Goal: Task Accomplishment & Management: Manage account settings

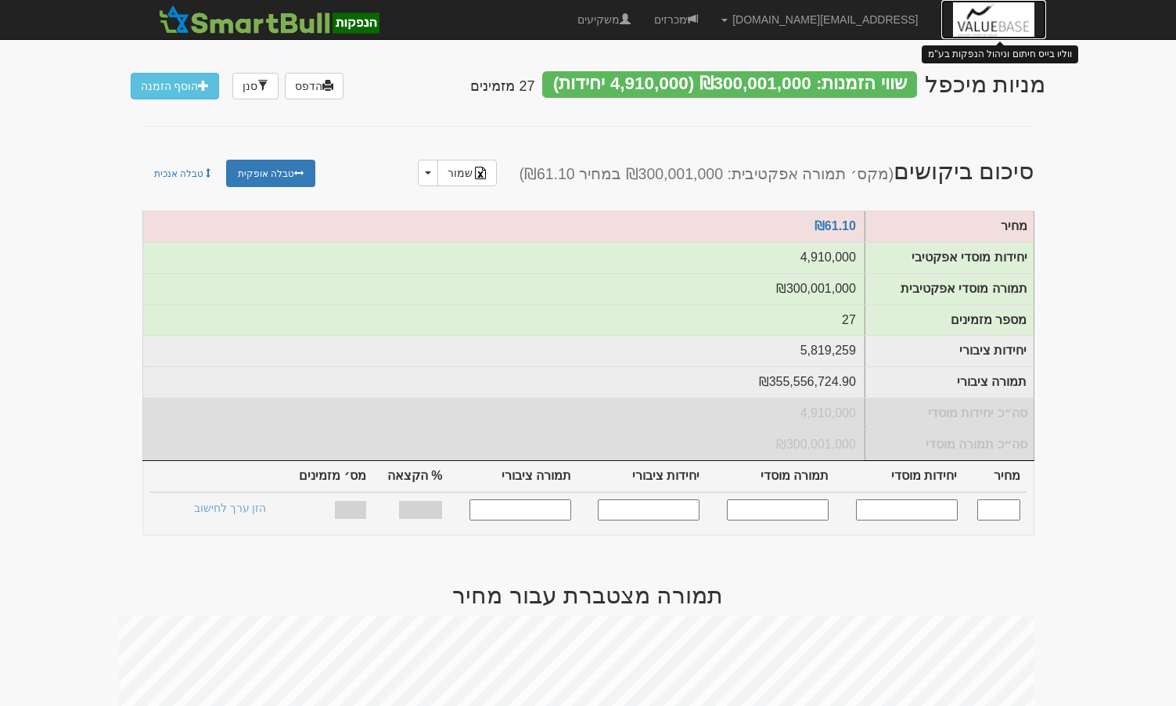
click at [1005, 17] on img at bounding box center [993, 19] width 81 height 39
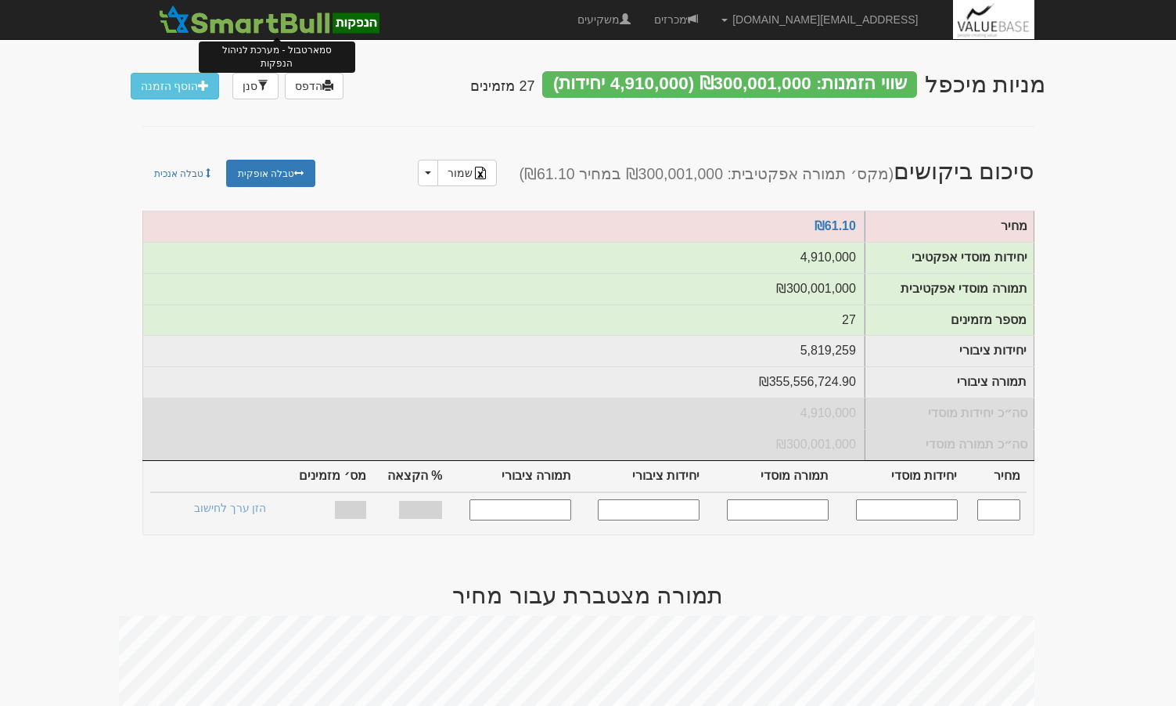
click at [298, 28] on img at bounding box center [269, 19] width 230 height 31
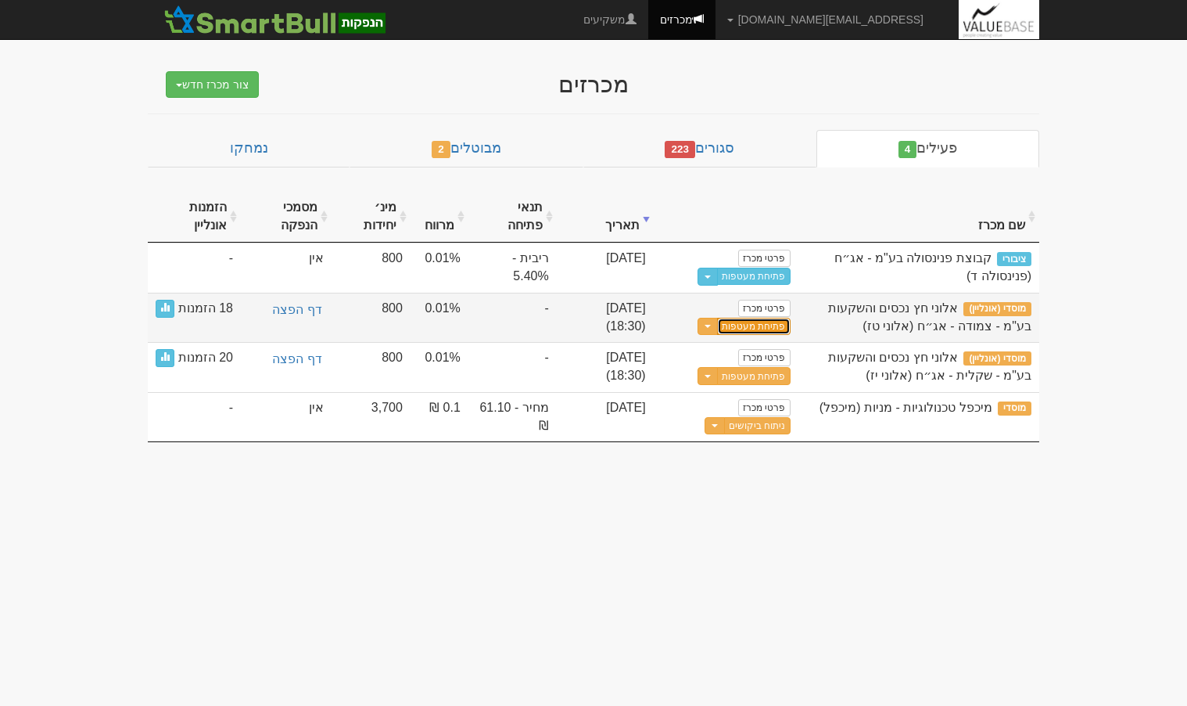
click at [770, 329] on button "פתיחת מעטפות" at bounding box center [753, 327] width 73 height 18
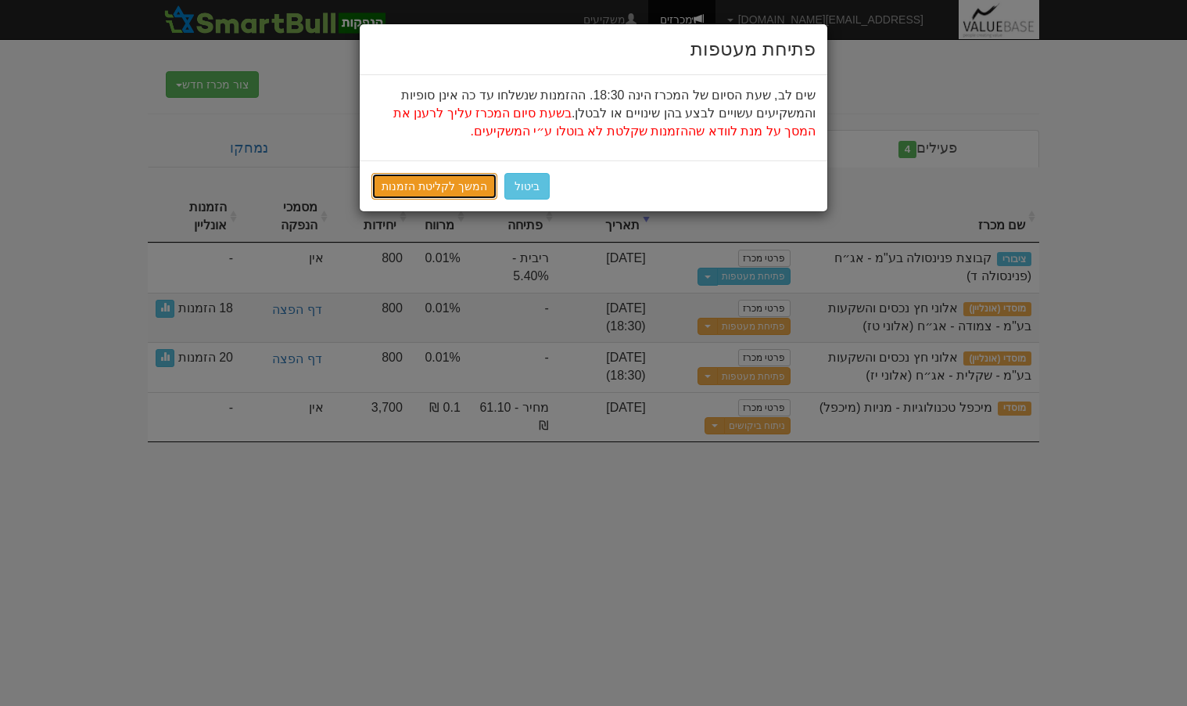
click at [451, 181] on link "המשך לקליטת הזמנות" at bounding box center [435, 186] width 126 height 27
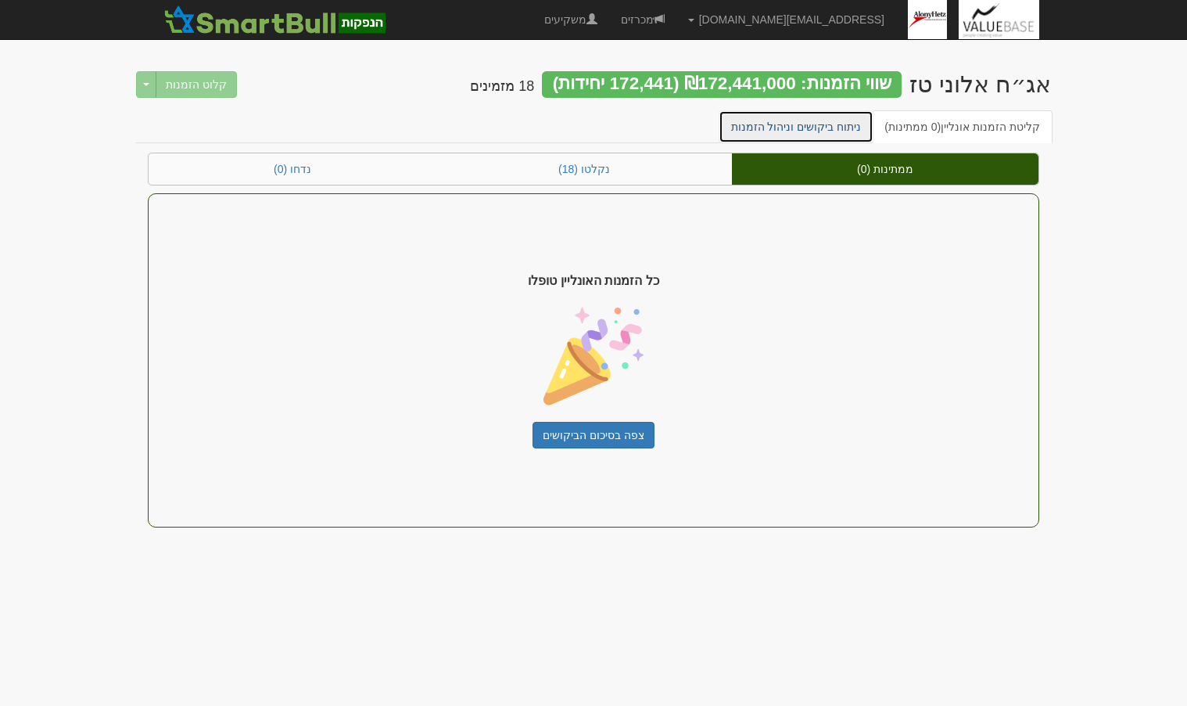
click at [818, 120] on link "ניתוח ביקושים וניהול הזמנות" at bounding box center [797, 126] width 156 height 33
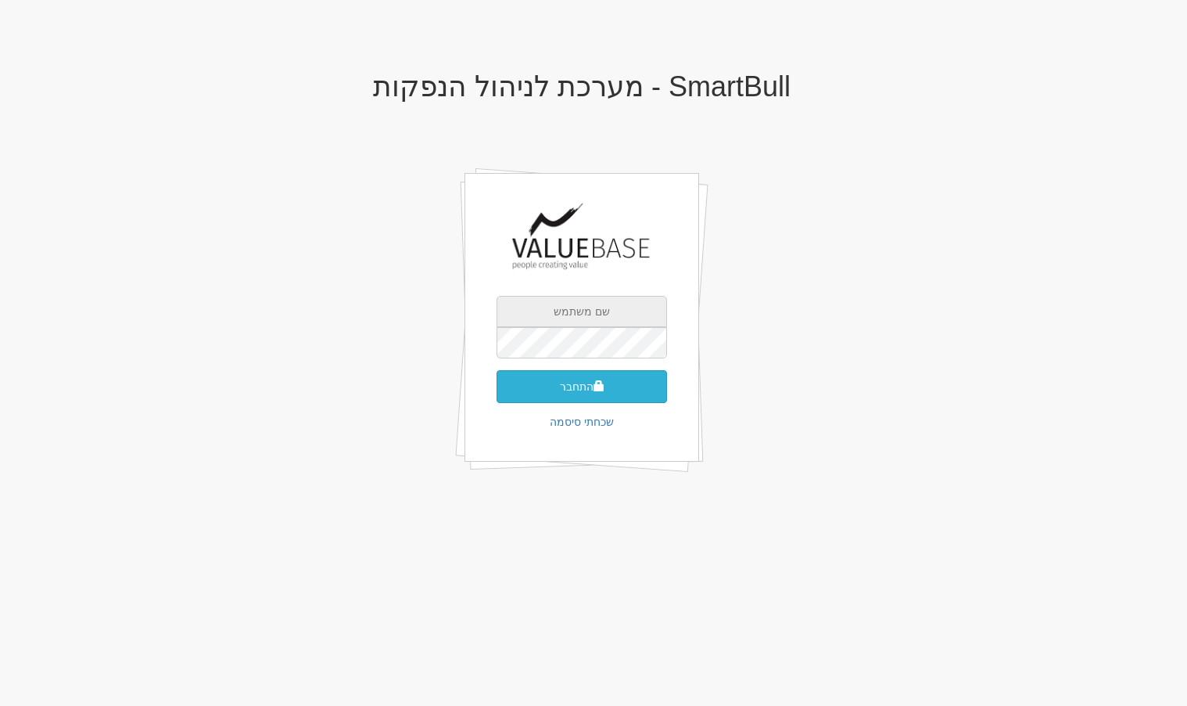
type input "[EMAIL_ADDRESS][DOMAIN_NAME]"
click at [614, 398] on button "התחבר" at bounding box center [582, 386] width 171 height 33
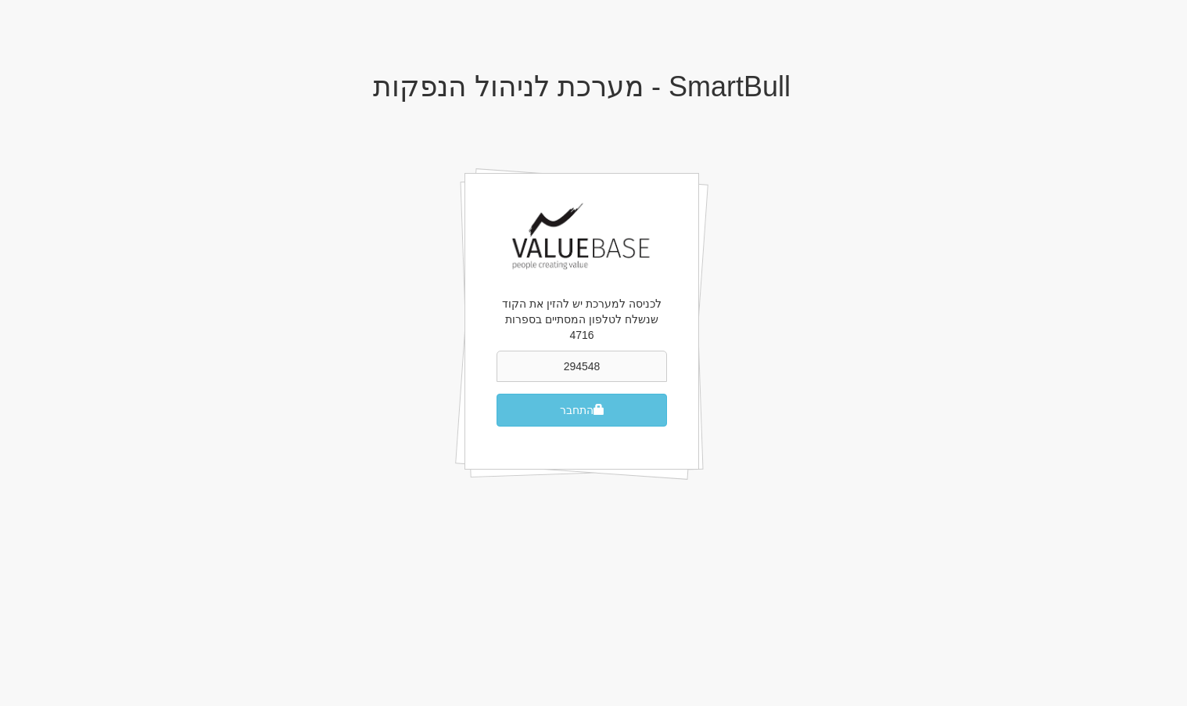
type input "294548"
click at [497, 393] on button "התחבר" at bounding box center [582, 409] width 171 height 33
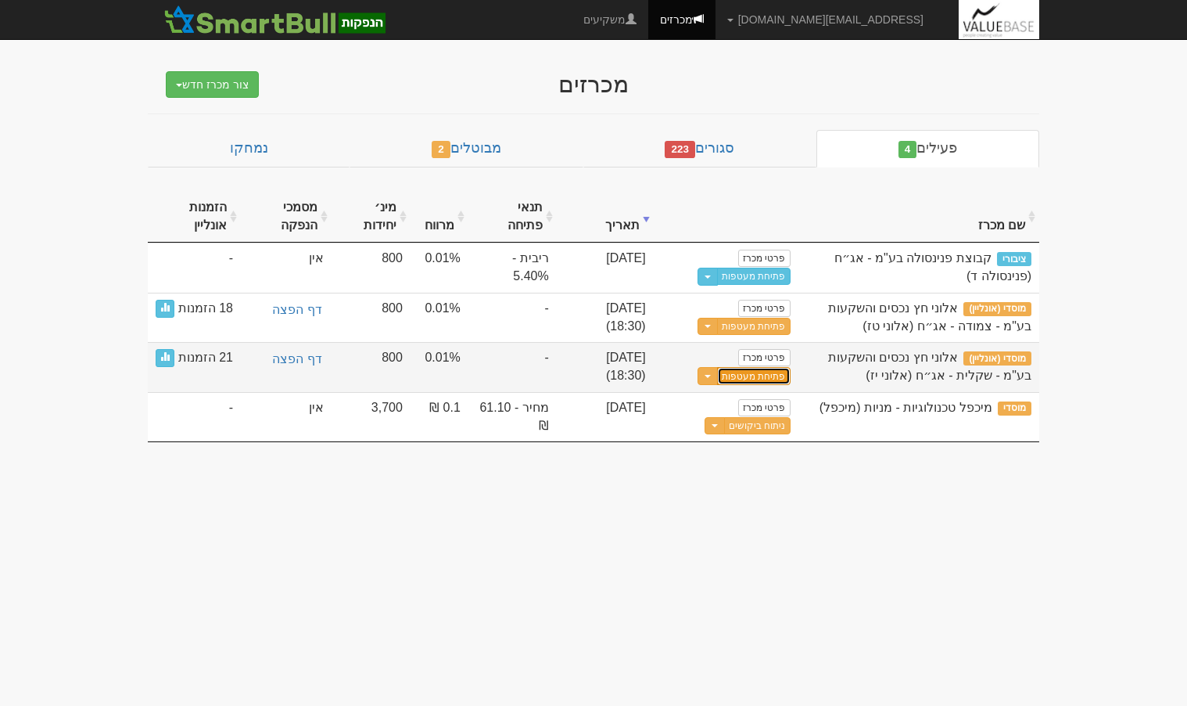
click at [763, 376] on button "פתיחת מעטפות" at bounding box center [753, 376] width 73 height 18
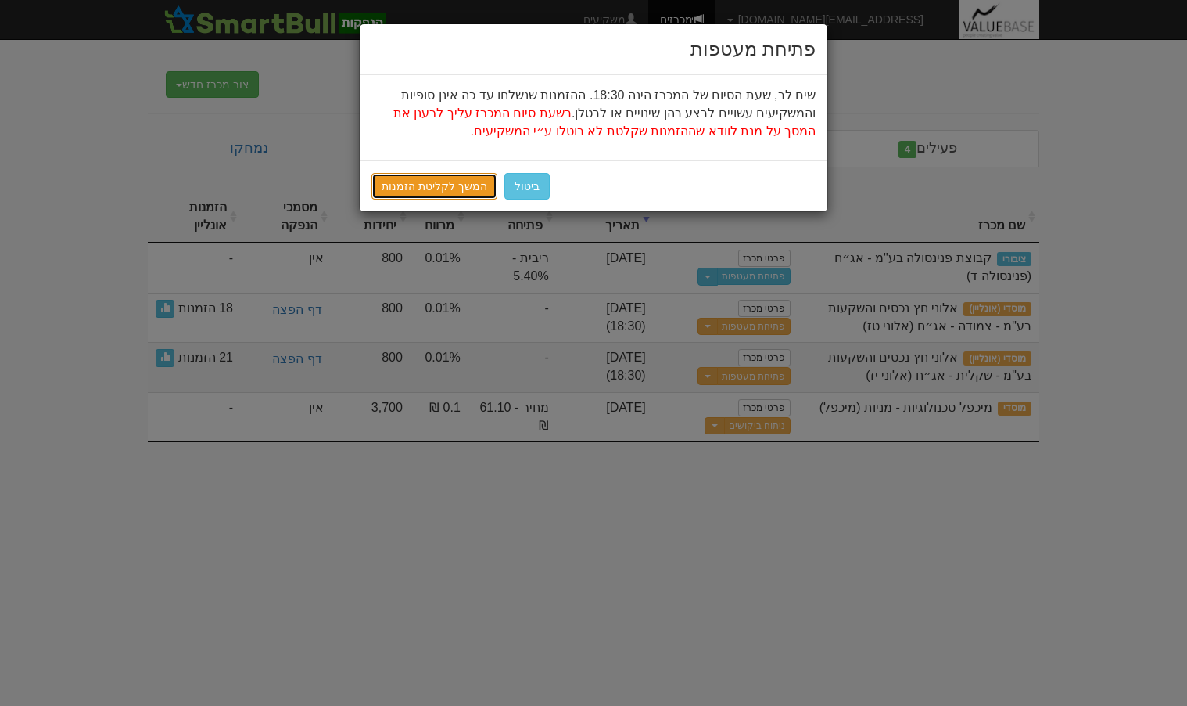
click at [440, 192] on link "המשך לקליטת הזמנות" at bounding box center [435, 186] width 126 height 27
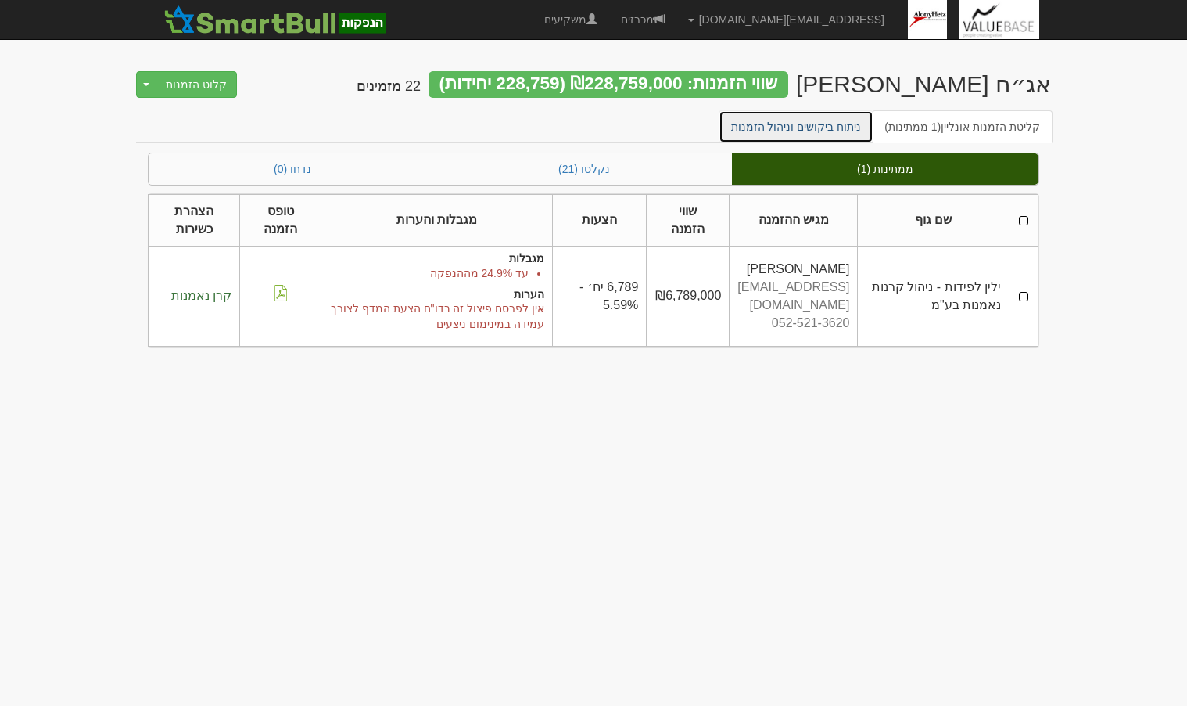
click at [797, 122] on link "ניתוח ביקושים וניהול הזמנות" at bounding box center [797, 126] width 156 height 33
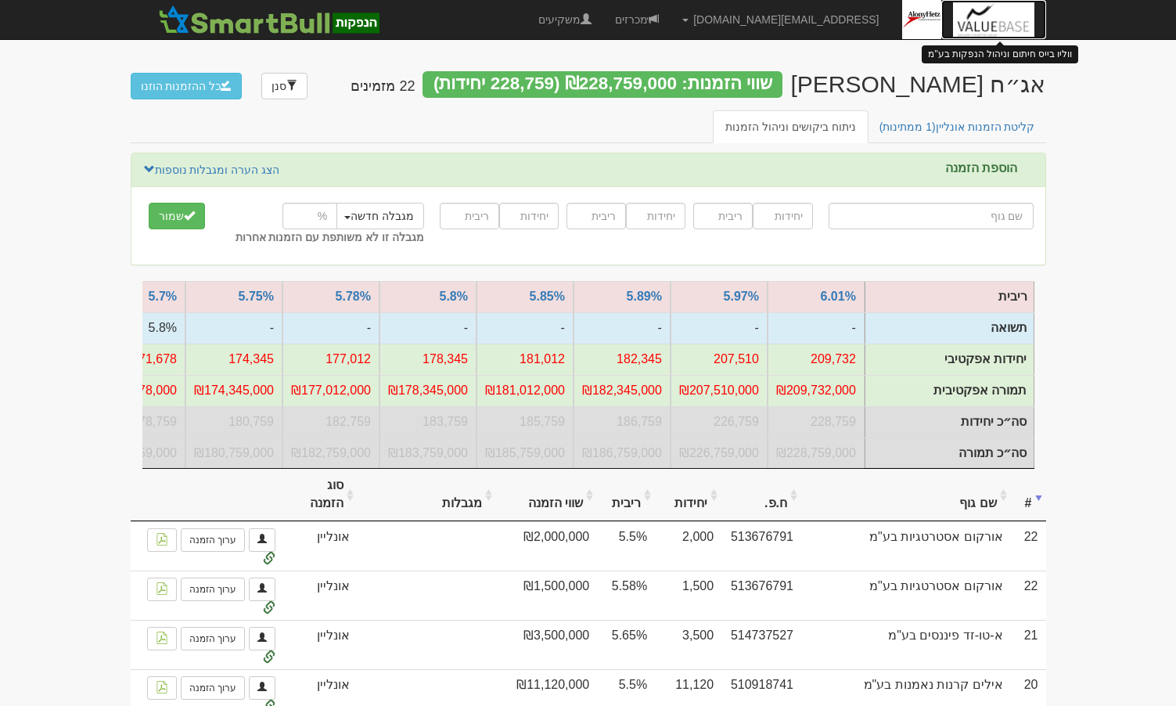
click at [984, 27] on img at bounding box center [993, 19] width 81 height 39
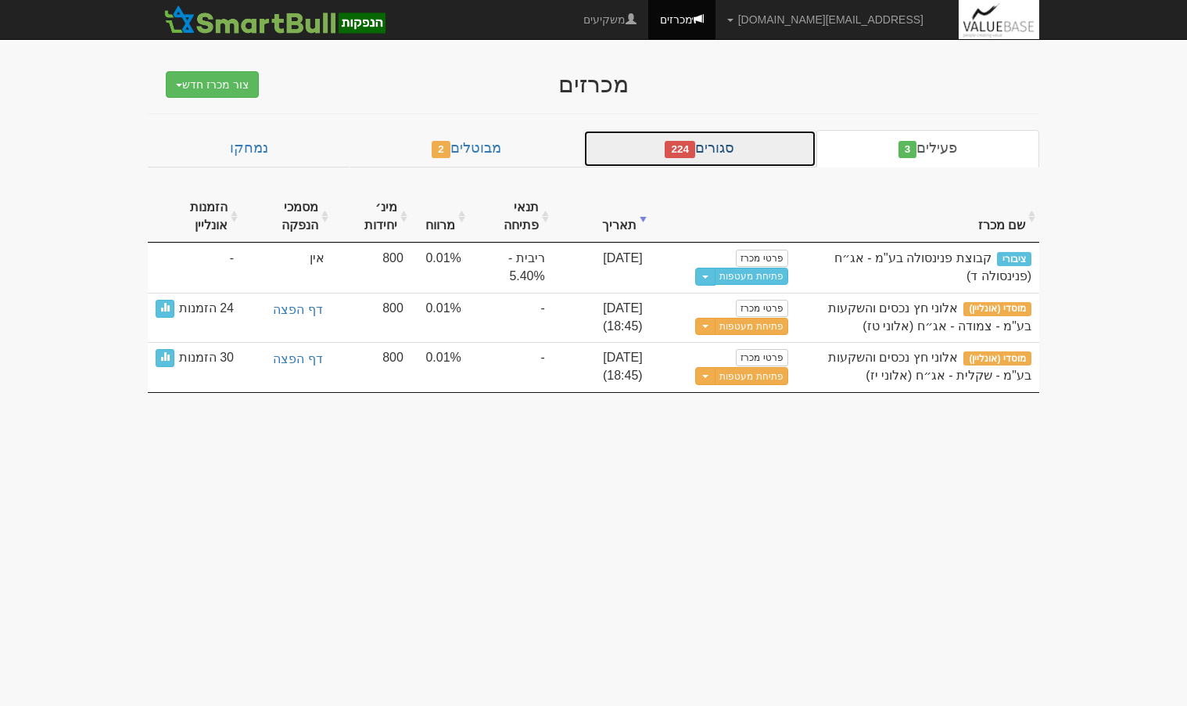
click at [708, 152] on link "סגורים 224" at bounding box center [699, 149] width 233 height 38
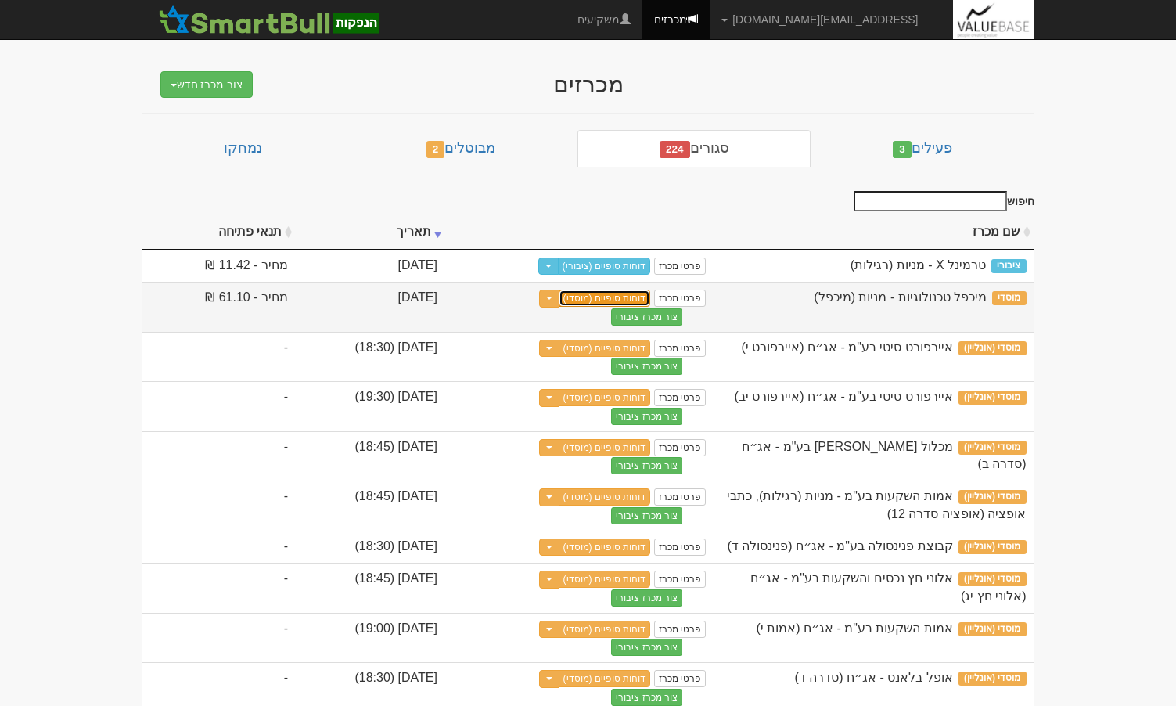
click at [627, 298] on link "דוחות סופיים (מוסדי)" at bounding box center [604, 297] width 92 height 17
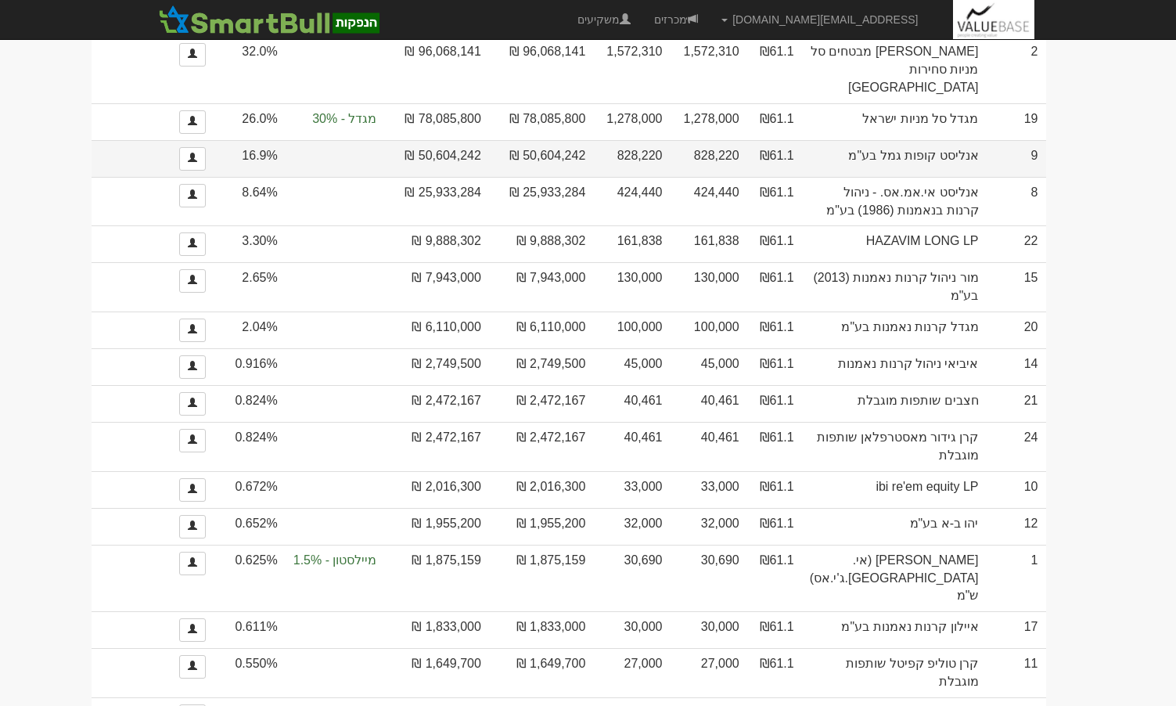
scroll to position [78, 0]
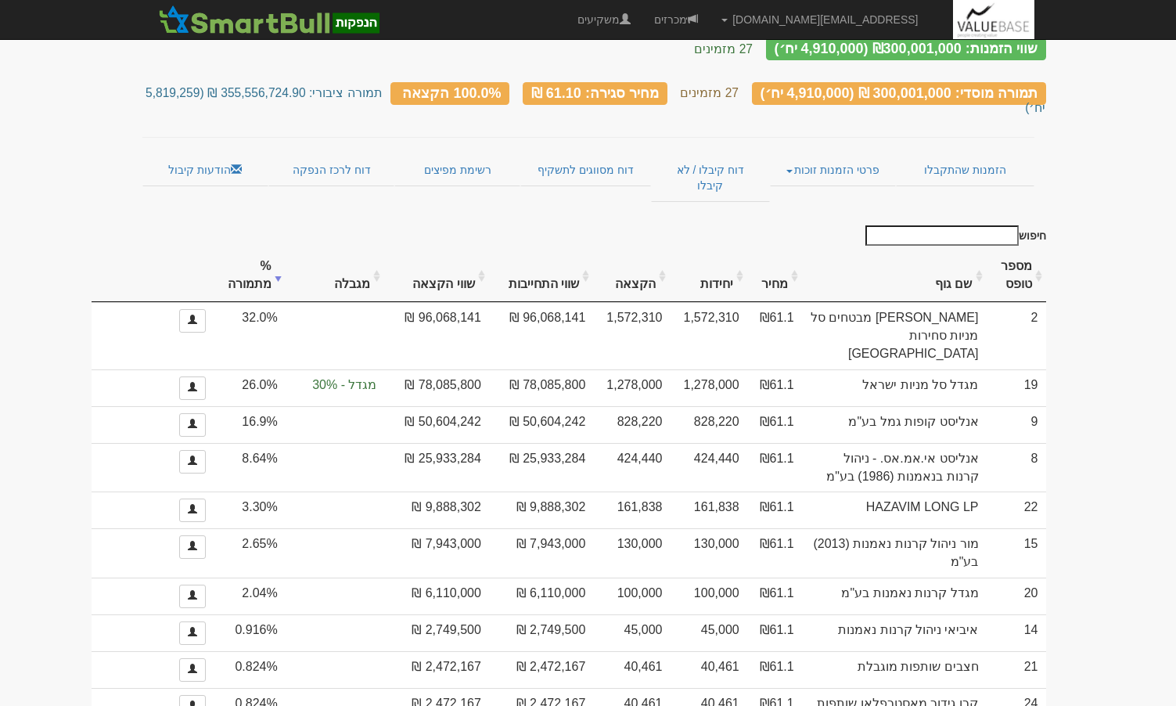
click at [952, 250] on th "שם גוף" at bounding box center [894, 276] width 185 height 52
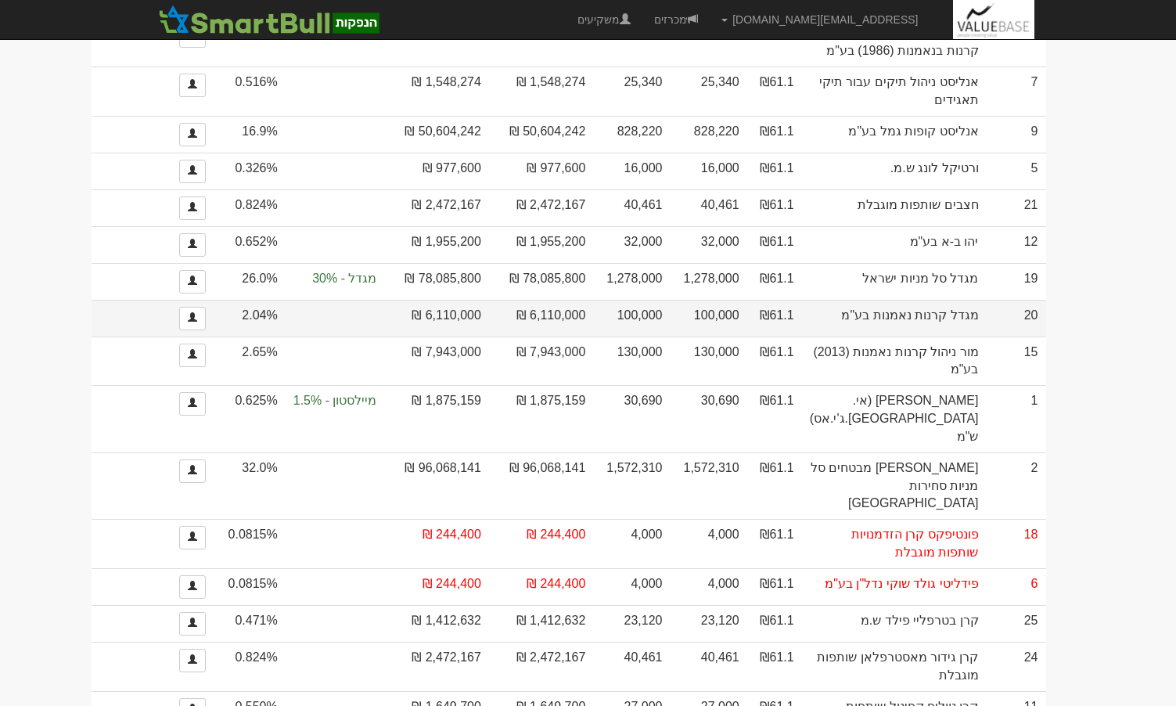
scroll to position [782, 0]
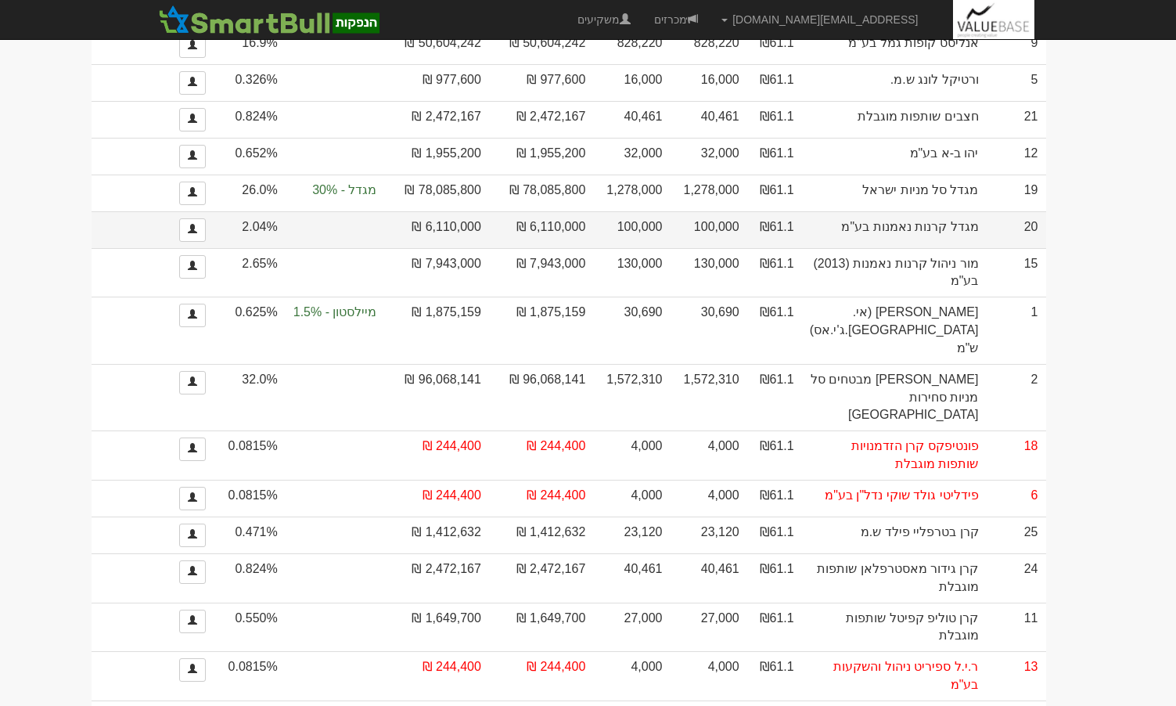
click at [746, 248] on td "100,000" at bounding box center [708, 229] width 77 height 37
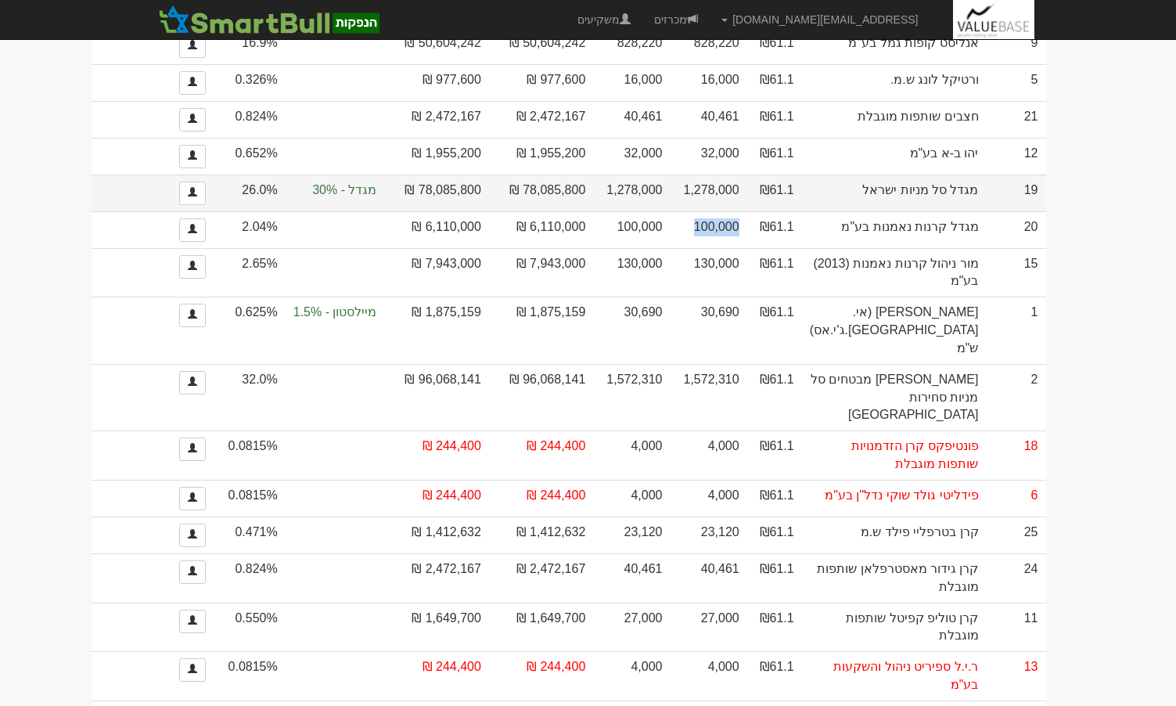
copy tr "100,000"
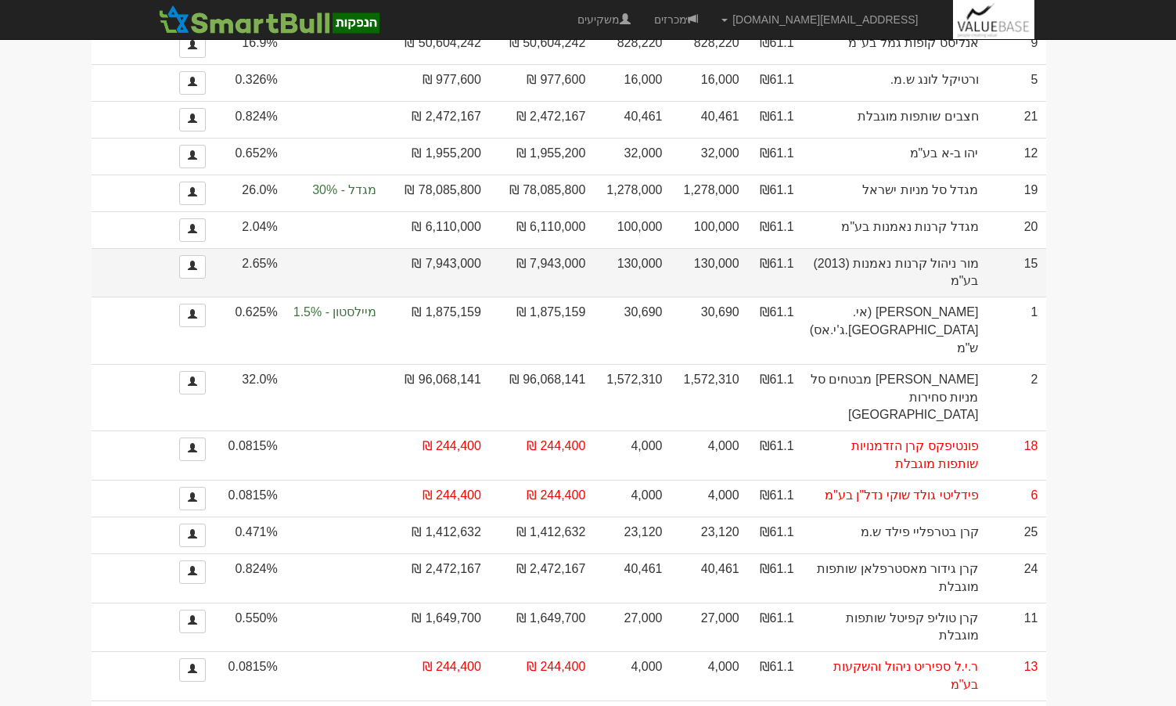
click at [746, 297] on td "130,000" at bounding box center [708, 272] width 77 height 49
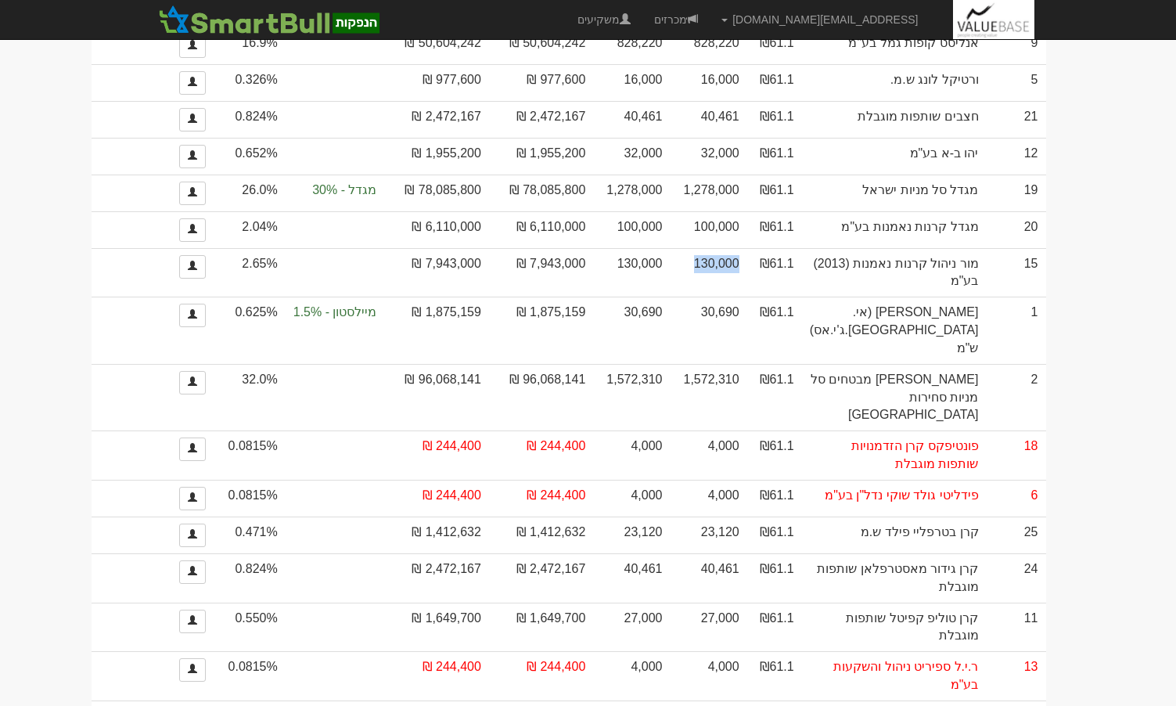
copy td "130,000"
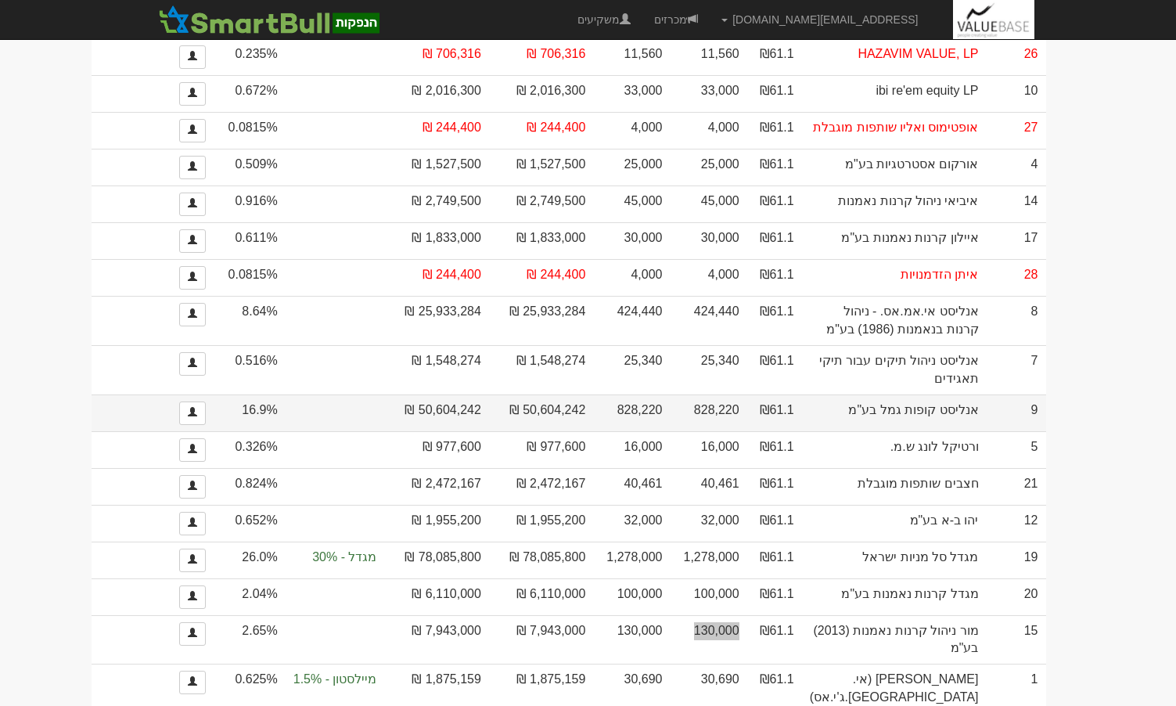
scroll to position [384, 0]
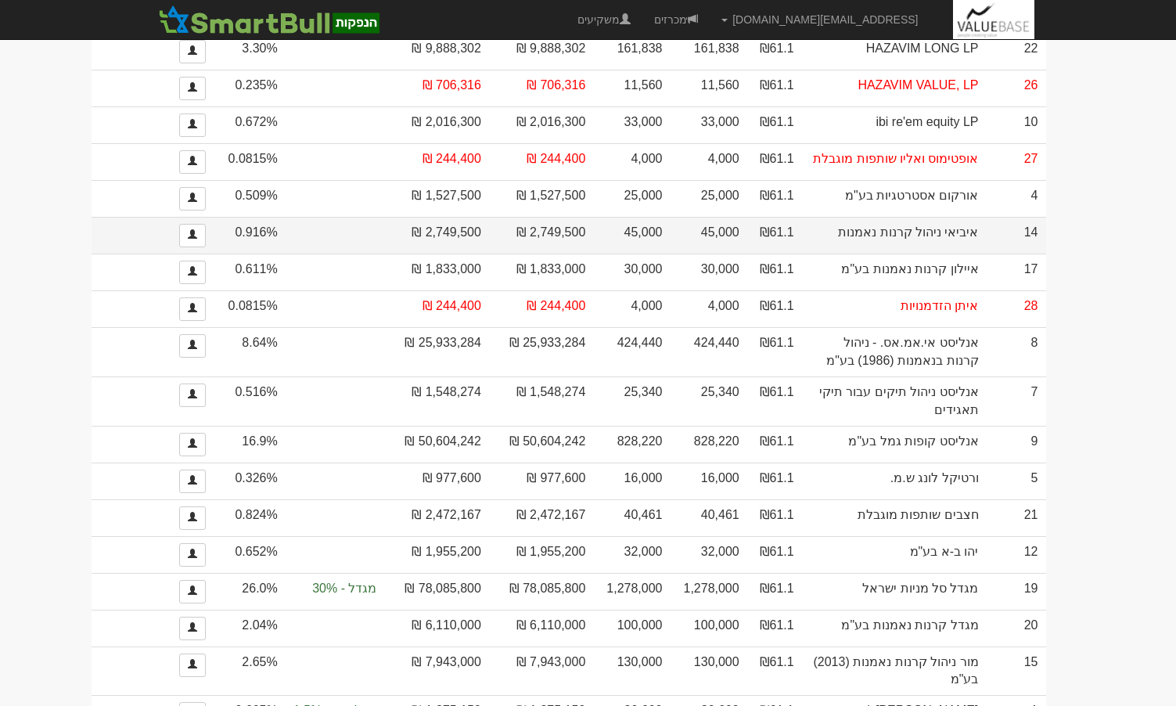
click at [670, 253] on td "45,000" at bounding box center [631, 235] width 77 height 37
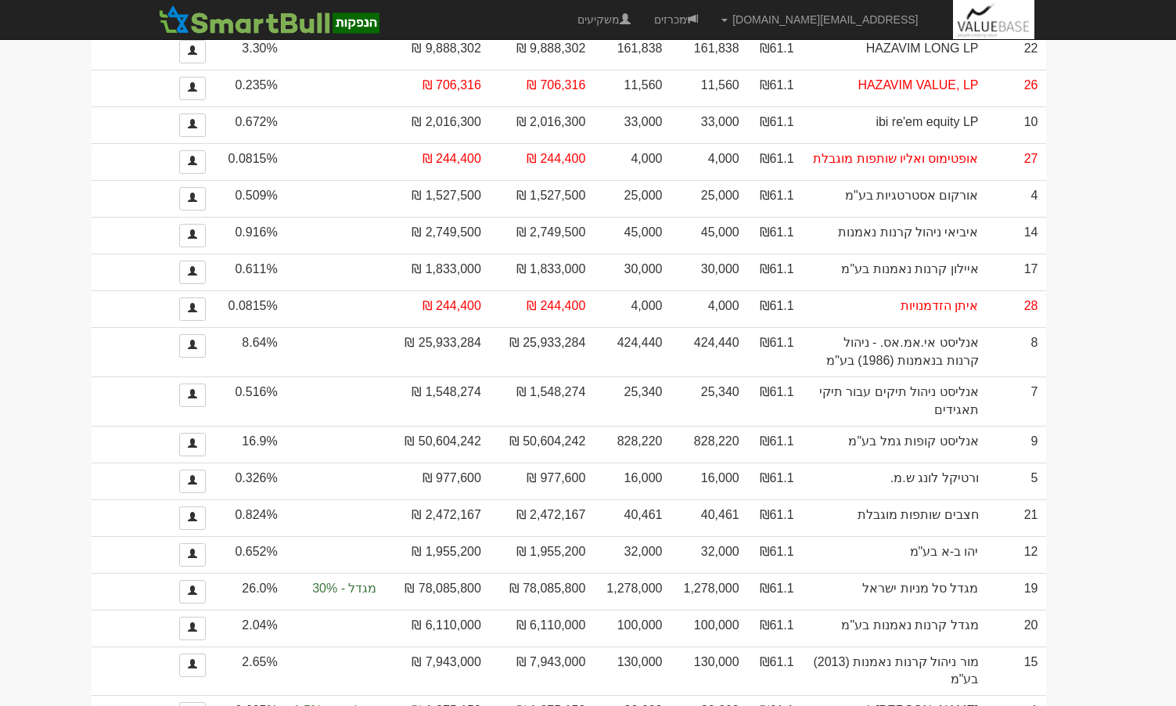
copy td "45,000"
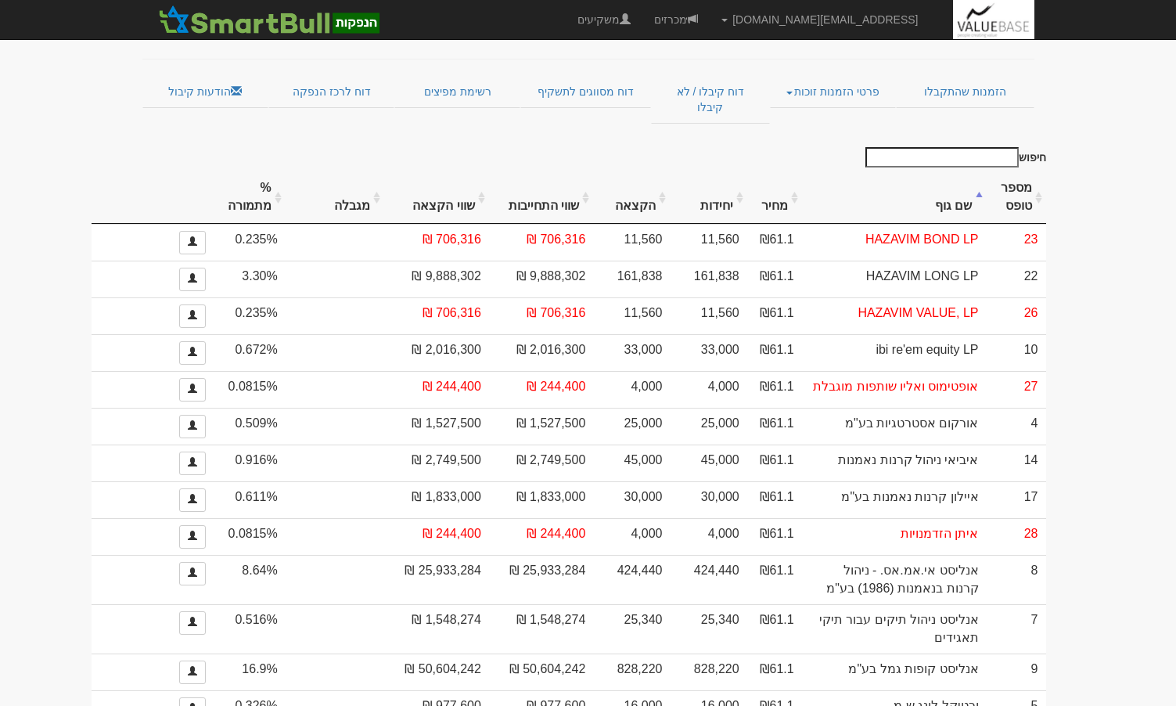
scroll to position [0, 0]
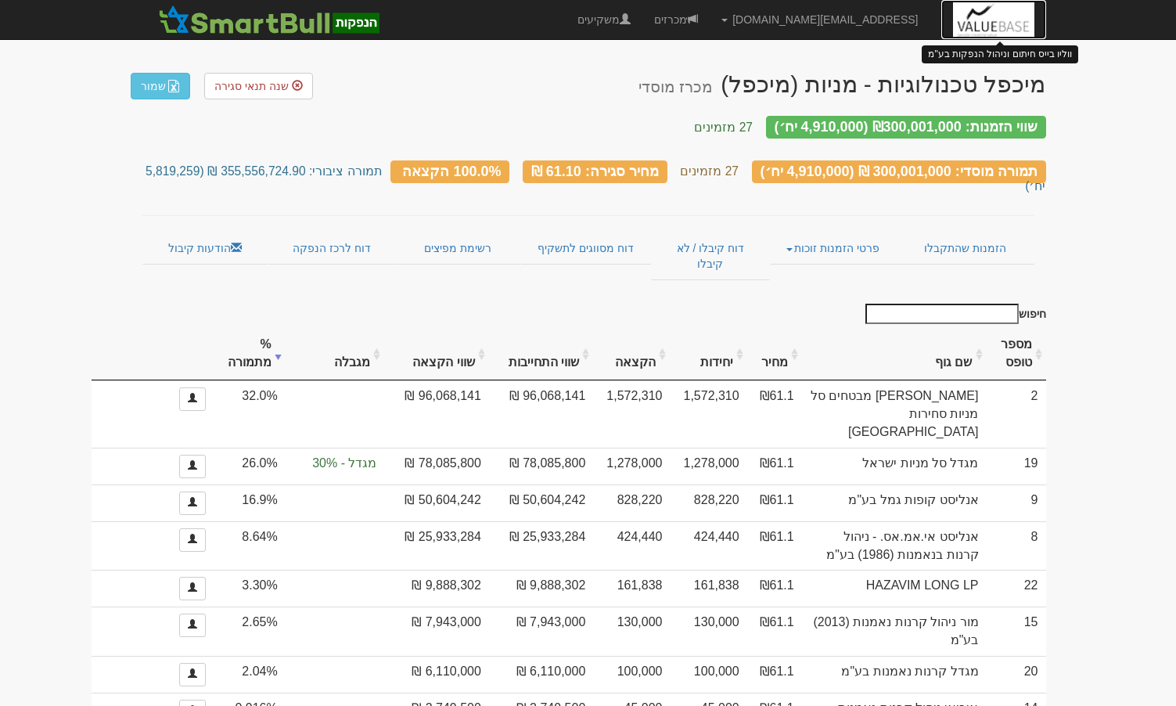
click at [977, 6] on img at bounding box center [993, 19] width 81 height 39
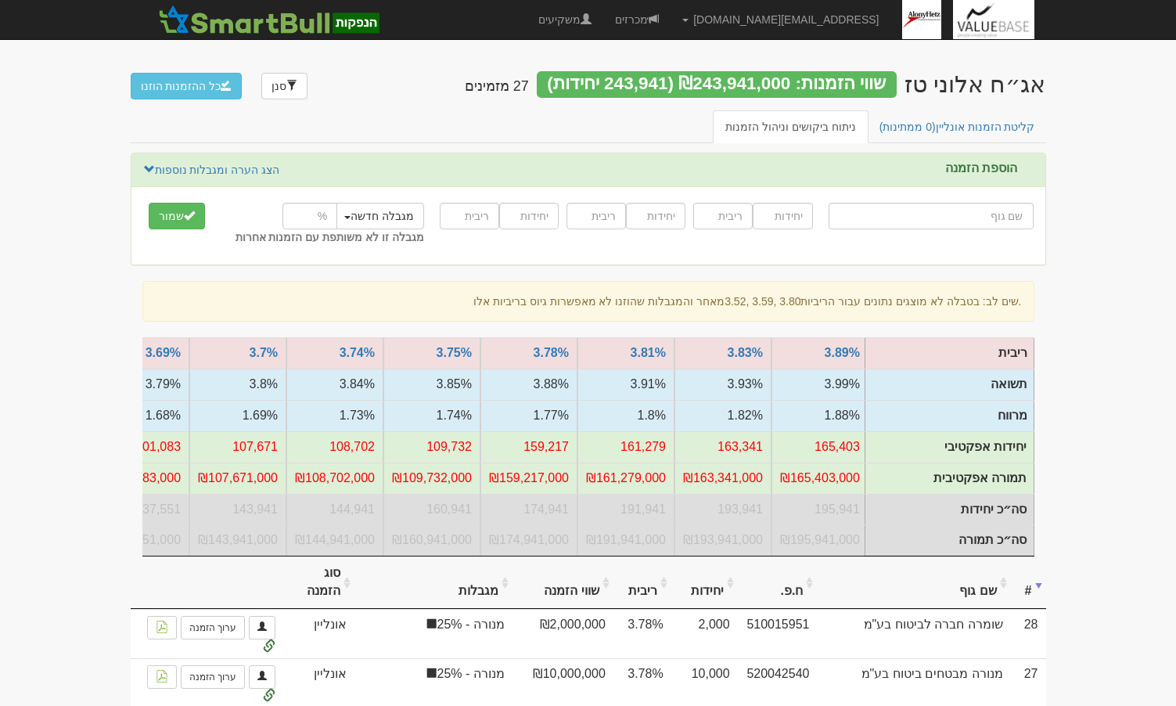
drag, startPoint x: 1042, startPoint y: 92, endPoint x: 479, endPoint y: 81, distance: 563.3
click at [479, 81] on div "אג״ח אלוני טז שווי הזמנות: ₪243,941,000 (243,941 יחידות) 27 מזמינים סנן כל ההזמ…" at bounding box center [588, 83] width 915 height 55
click at [482, 81] on h4 "27 מזמינים" at bounding box center [497, 87] width 64 height 16
drag, startPoint x: 479, startPoint y: 81, endPoint x: 483, endPoint y: 98, distance: 17.1
click at [483, 98] on div "אג״ח אלוני טז שווי הזמנות: ₪243,941,000 (243,941 יחידות) 27 מזמינים סנן כל ההזמ…" at bounding box center [588, 83] width 915 height 55
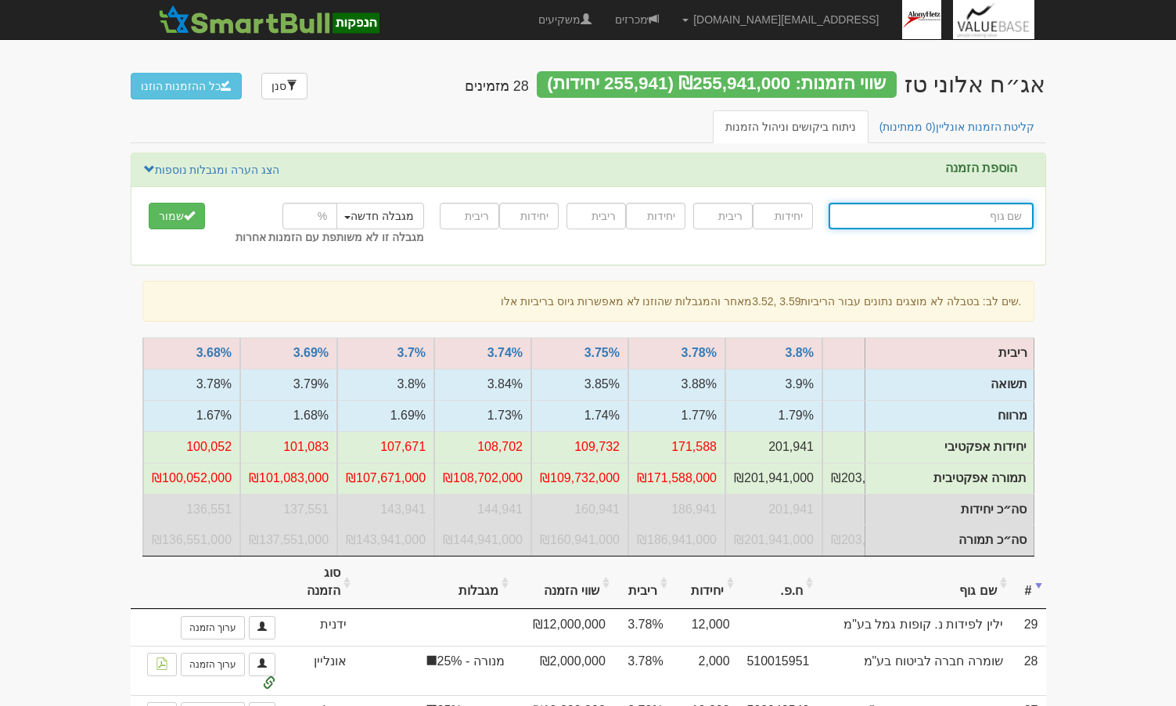
scroll to position [0, -434]
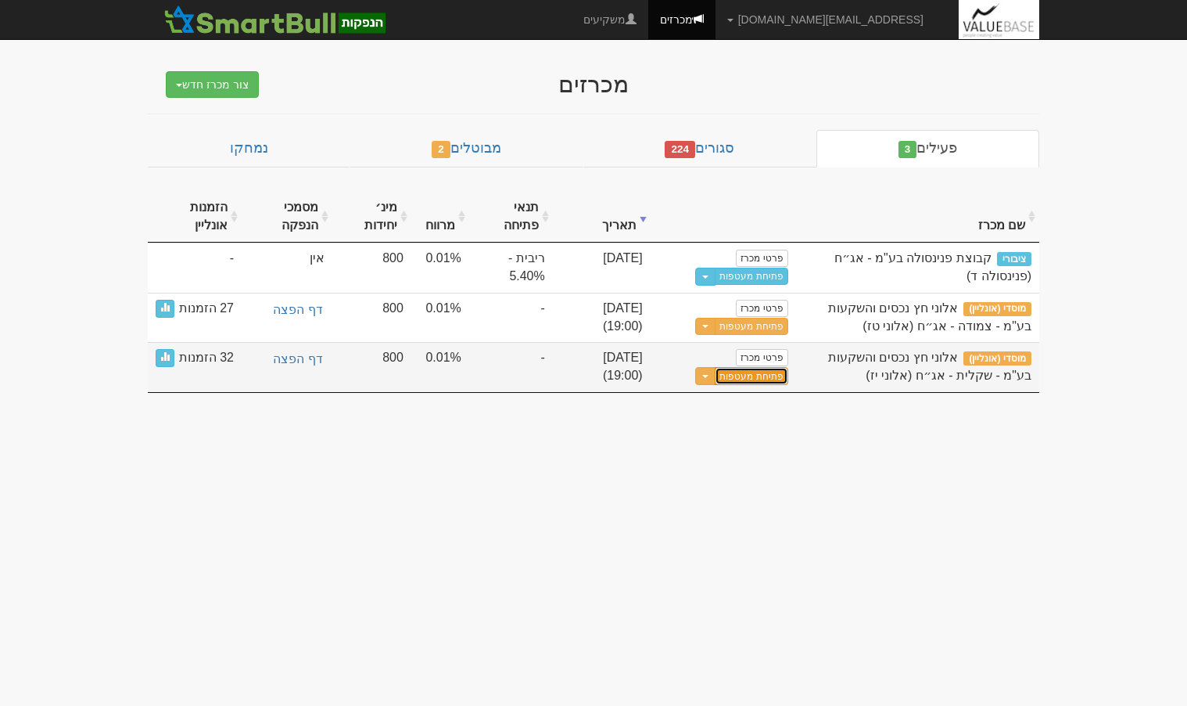
click at [765, 379] on button "פתיחת מעטפות" at bounding box center [751, 376] width 73 height 18
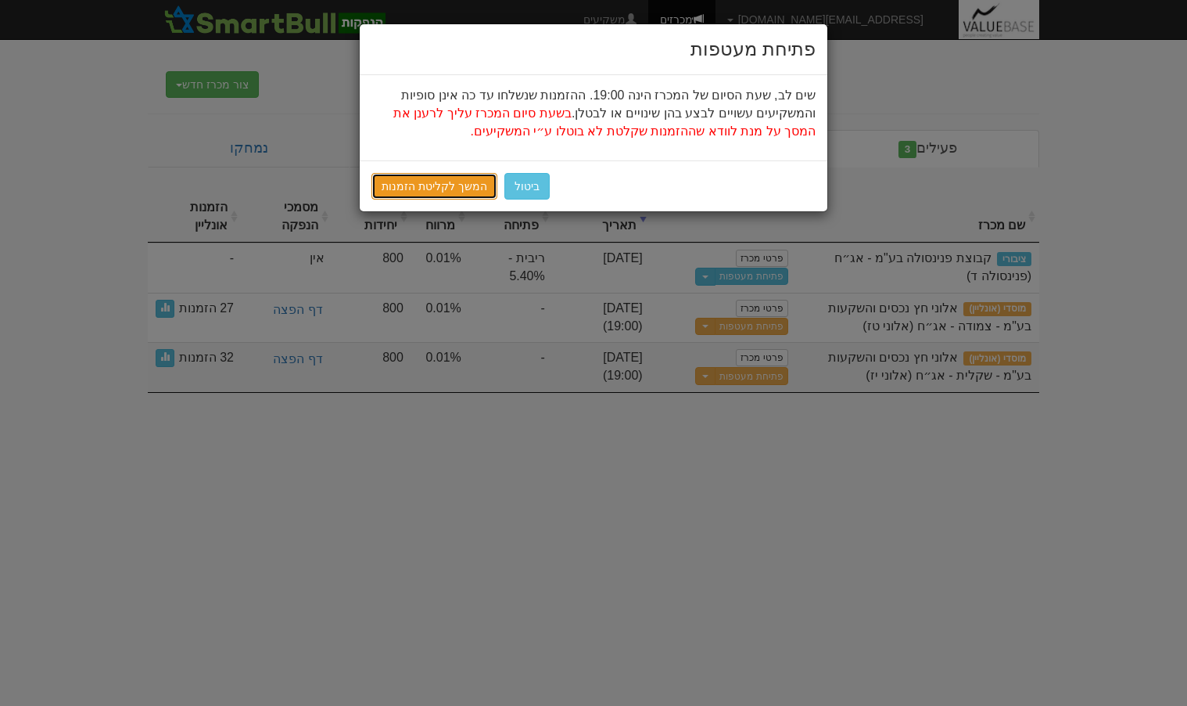
click at [418, 192] on link "המשך לקליטת הזמנות" at bounding box center [435, 186] width 126 height 27
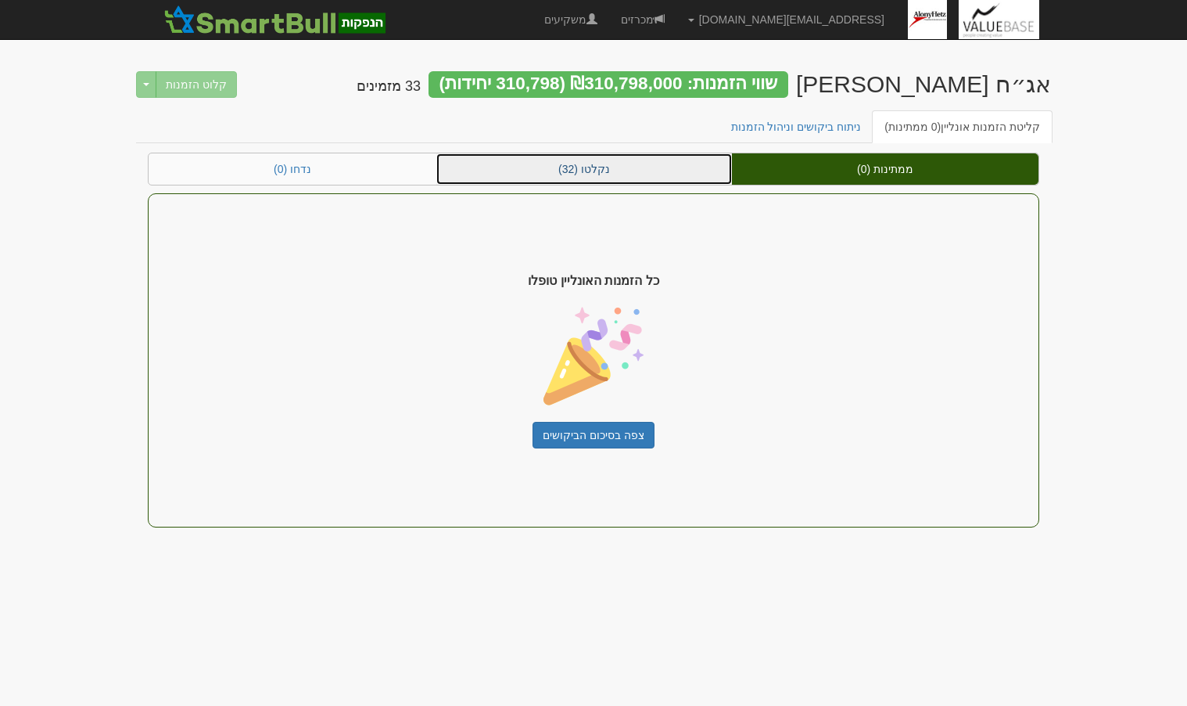
click at [652, 177] on link "נקלטו (32)" at bounding box center [584, 168] width 296 height 31
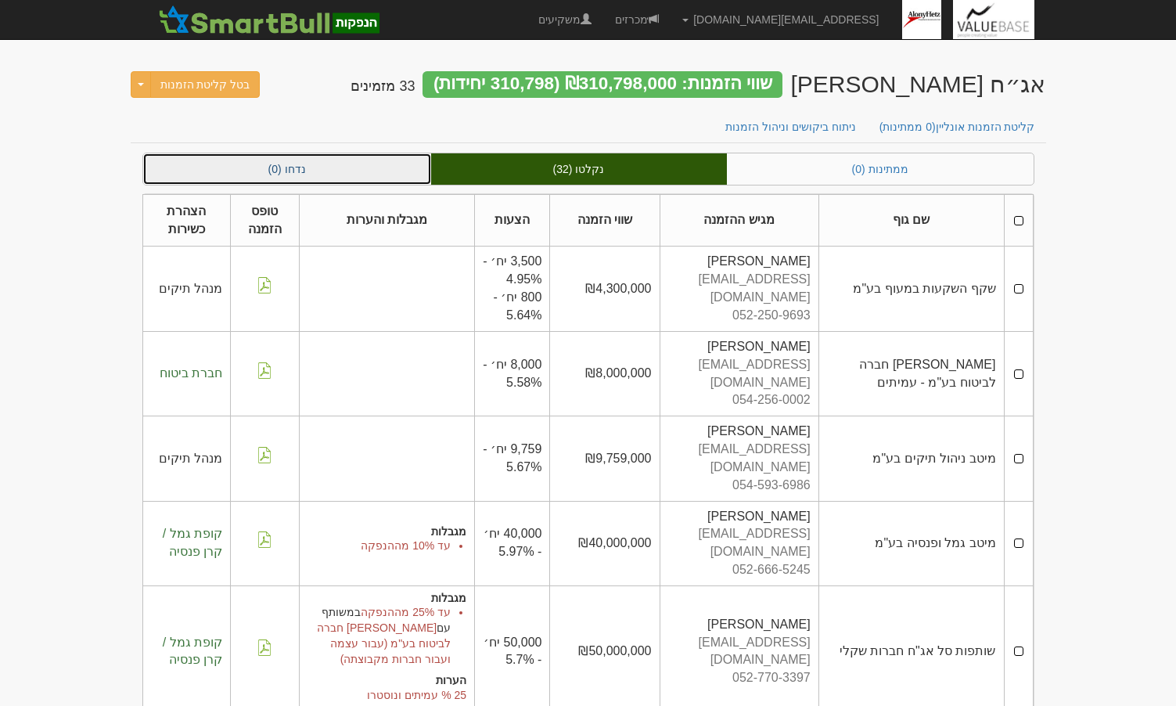
click at [364, 174] on link "נדחו (0)" at bounding box center [287, 168] width 288 height 31
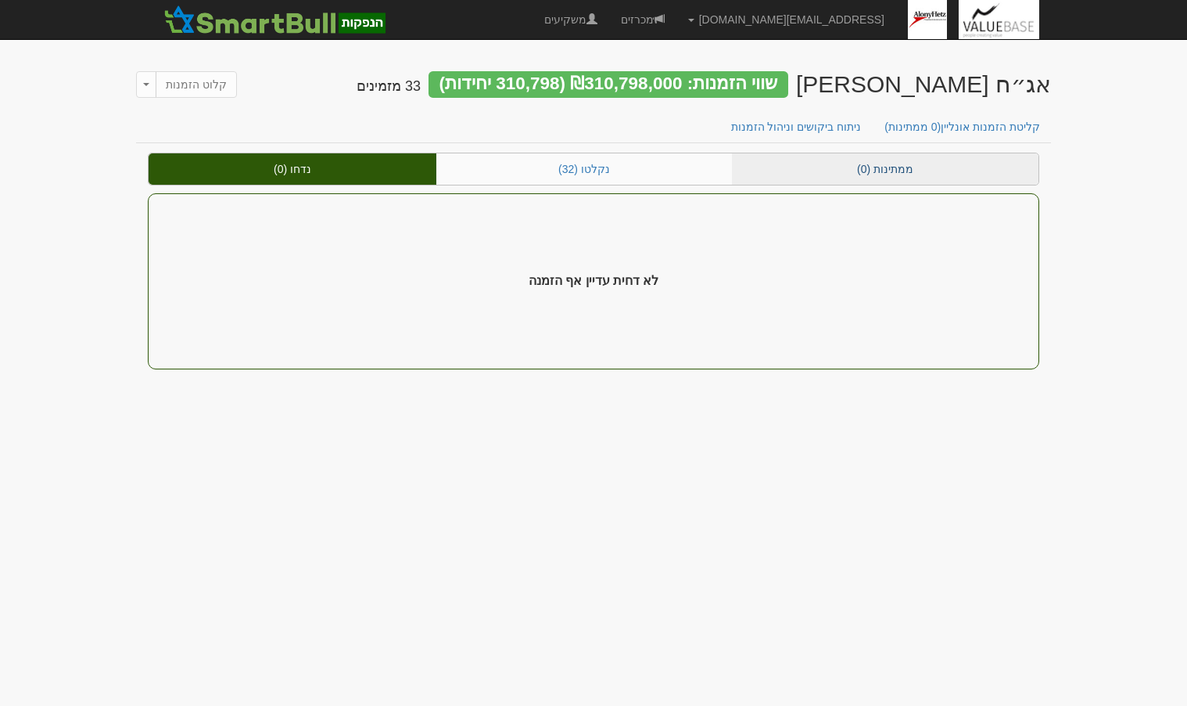
click at [793, 167] on link "ממתינות (0)" at bounding box center [885, 168] width 307 height 31
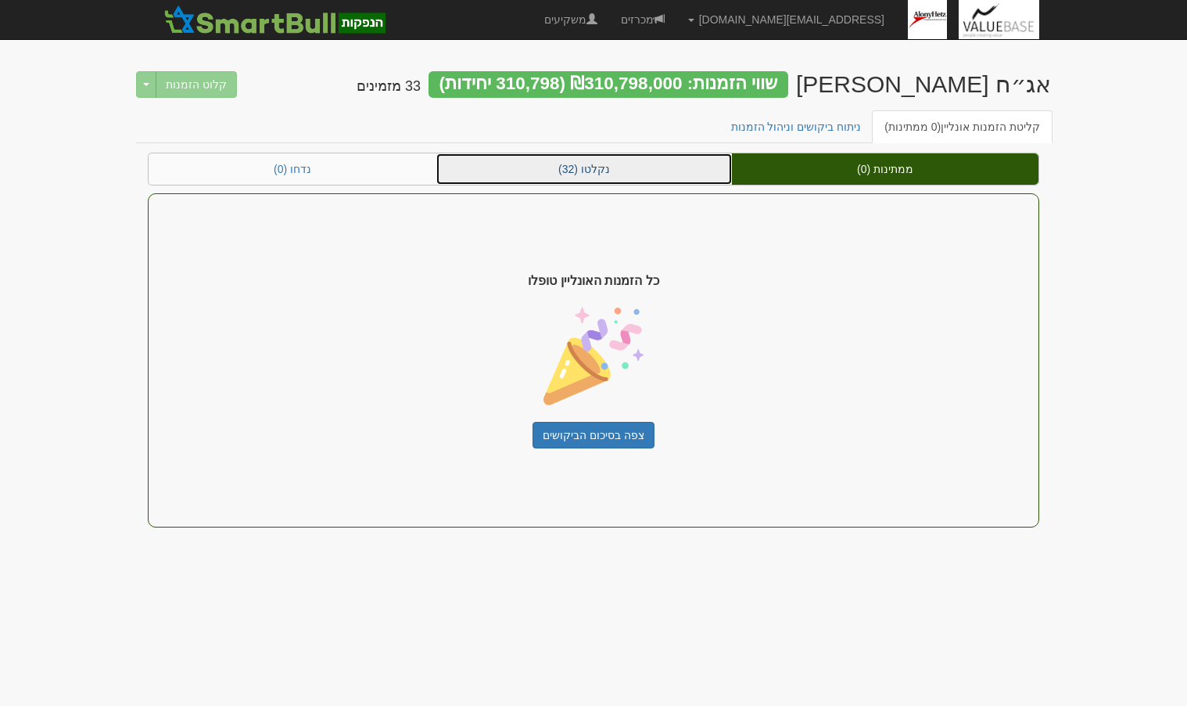
click at [680, 174] on link "נקלטו (32)" at bounding box center [584, 168] width 296 height 31
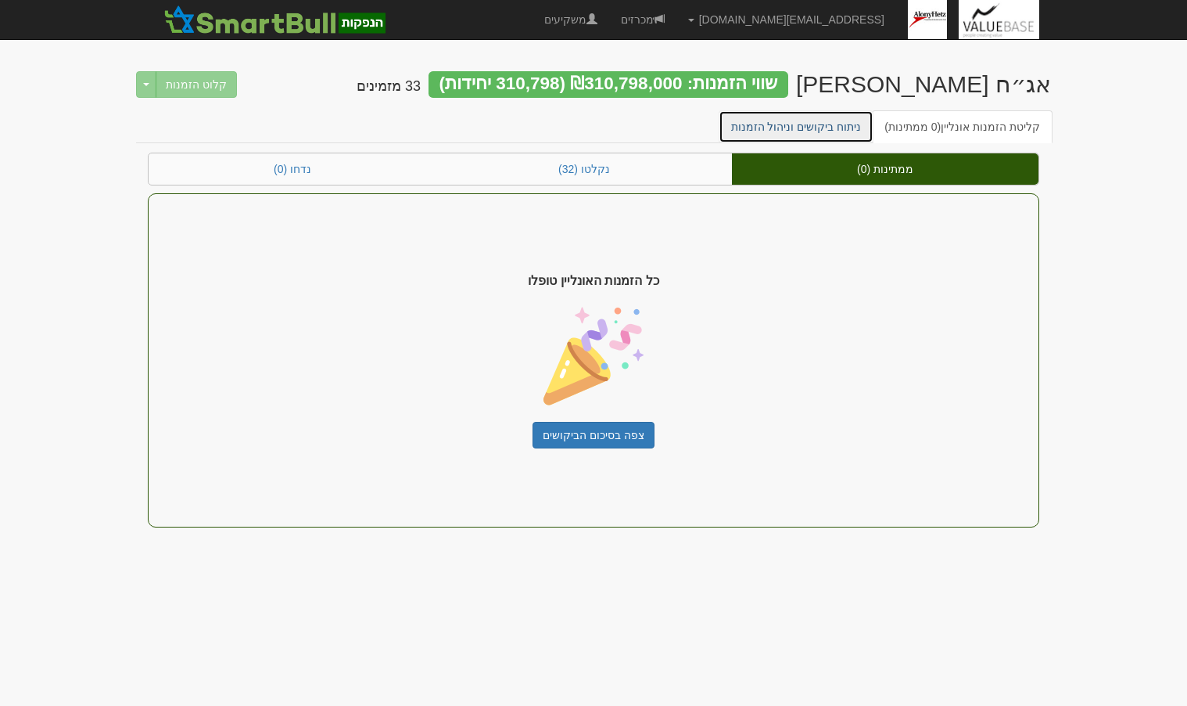
click at [830, 130] on link "ניתוח ביקושים וניהול הזמנות" at bounding box center [797, 126] width 156 height 33
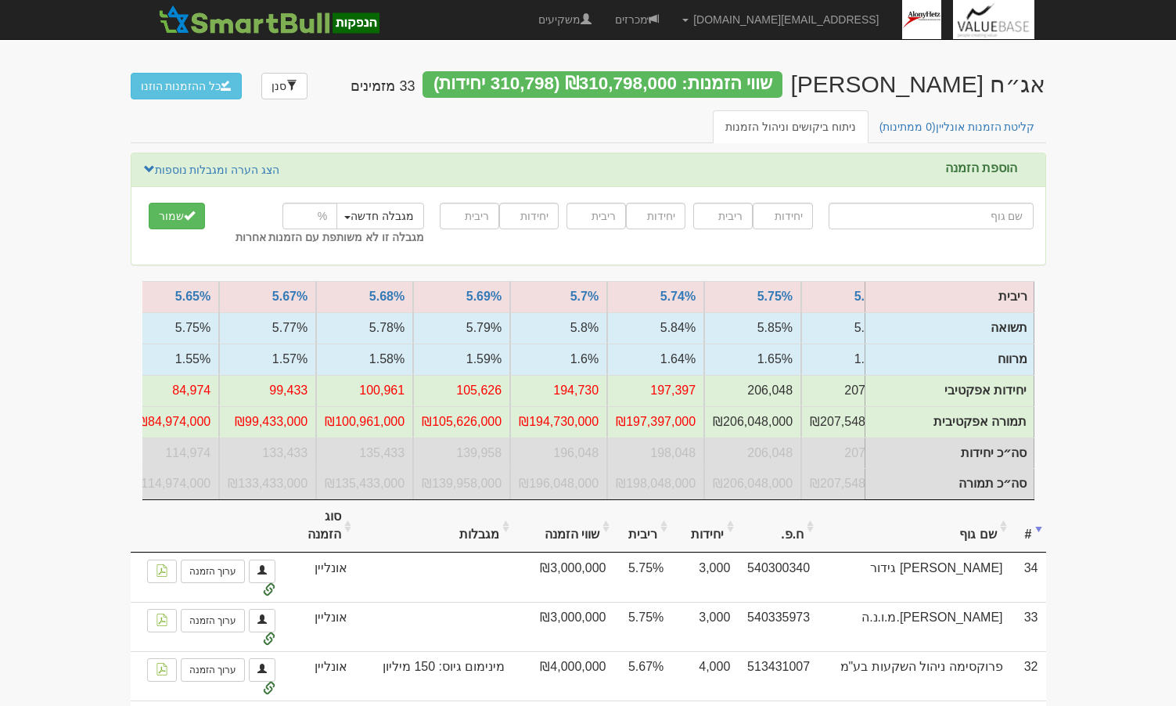
scroll to position [0, -1184]
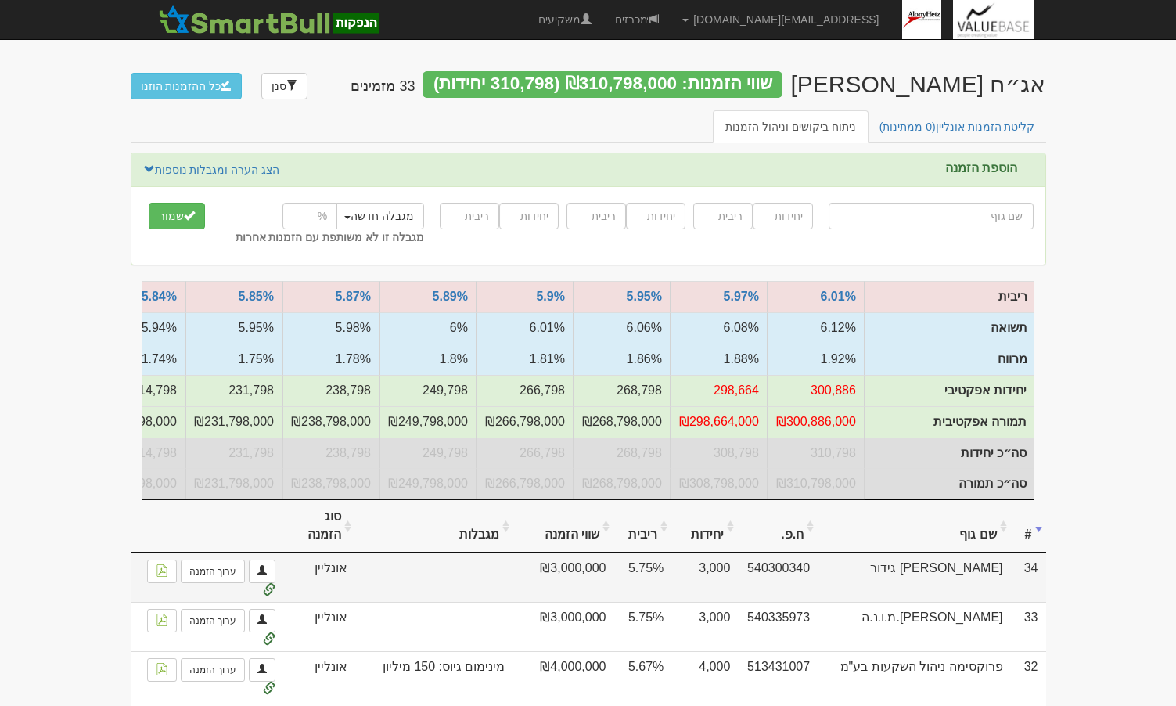
scroll to position [71, 0]
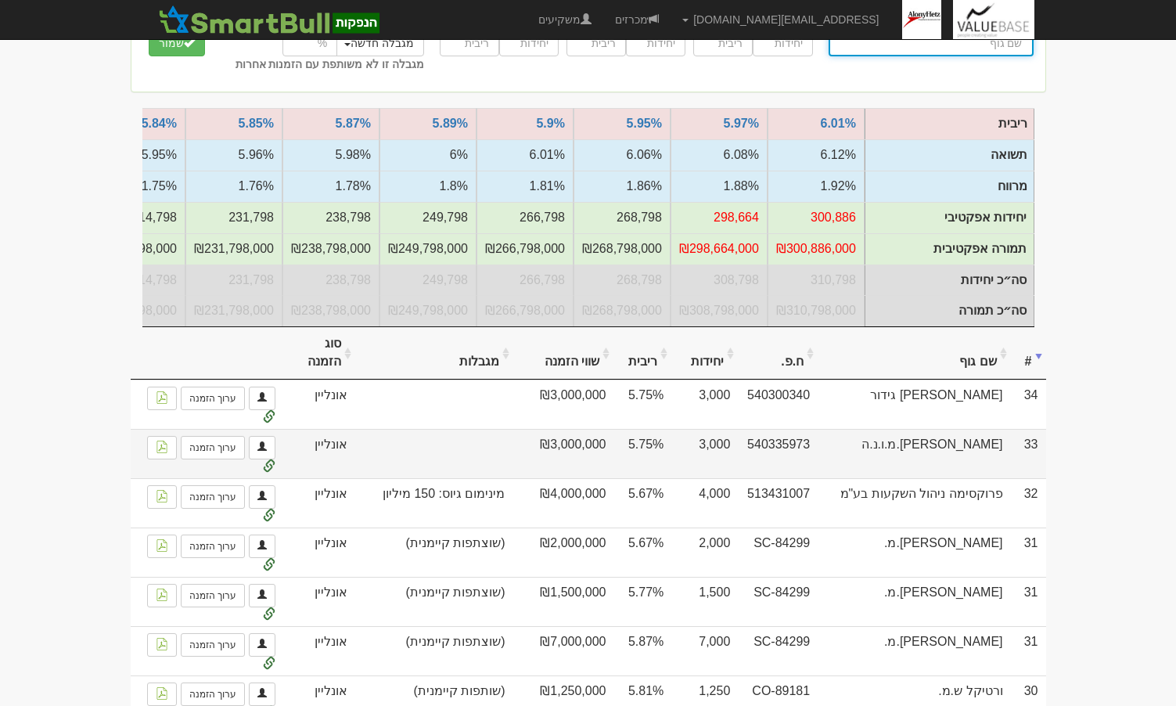
scroll to position [132, 0]
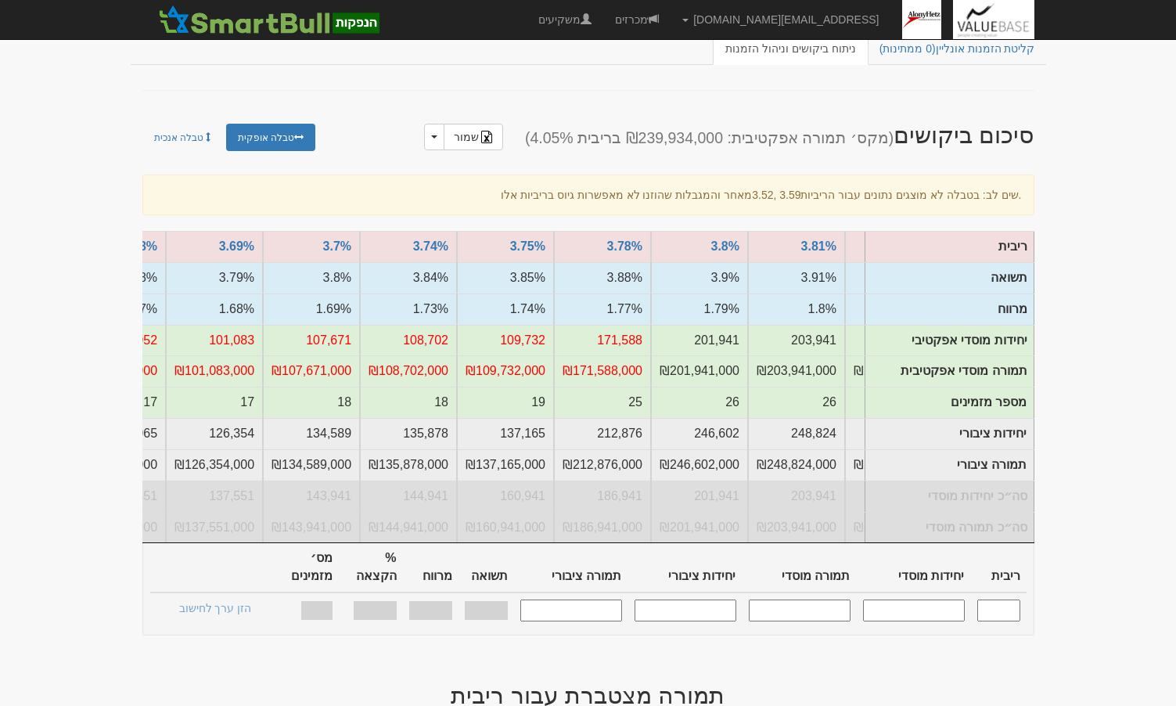
scroll to position [0, -363]
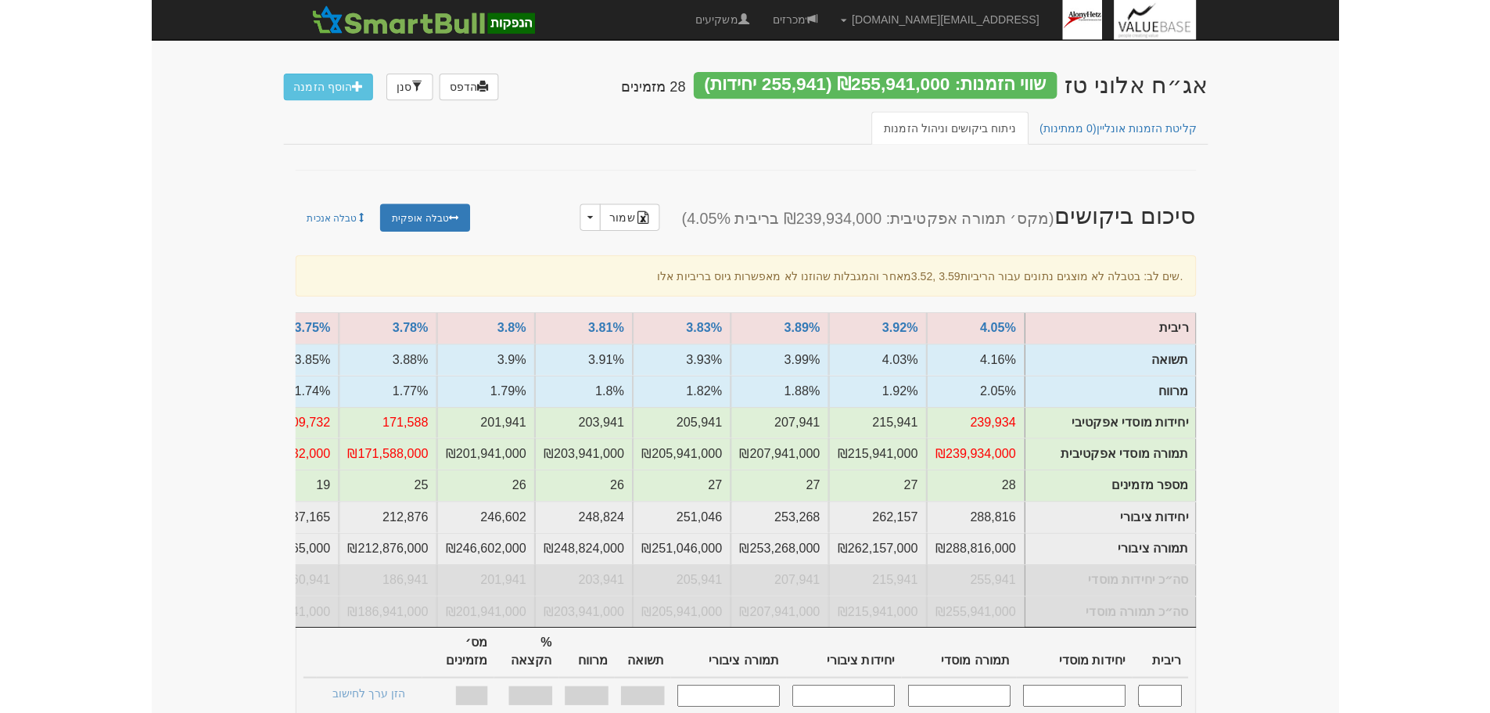
scroll to position [78, 0]
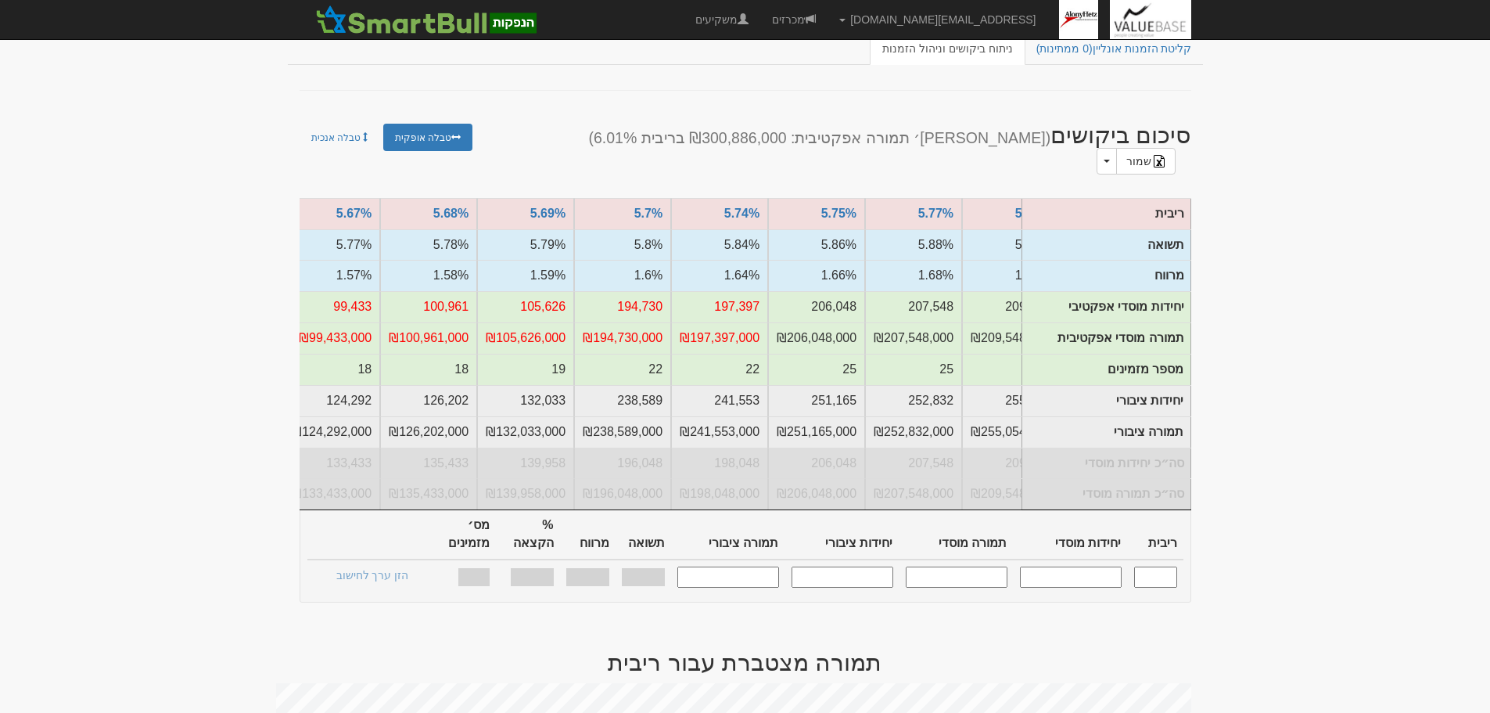
scroll to position [0, -1118]
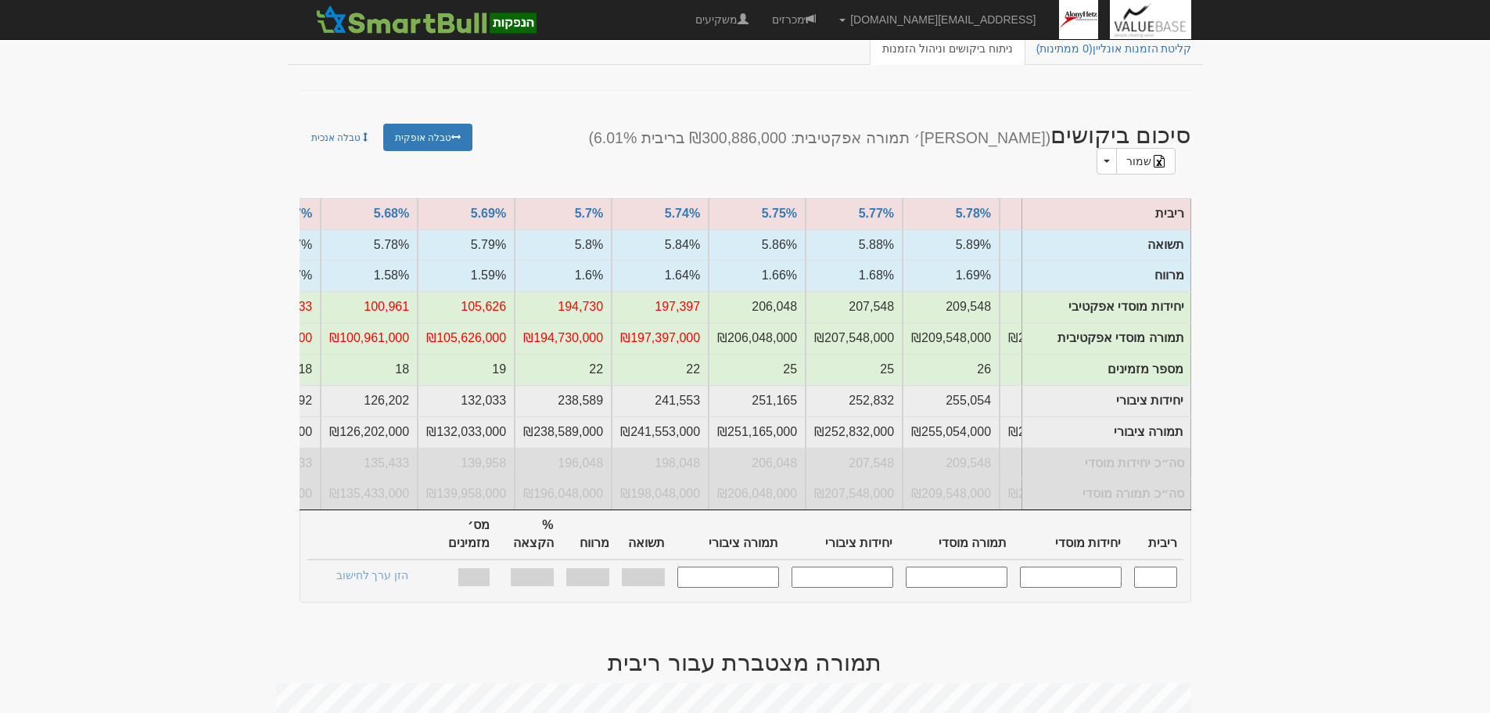
scroll to position [0, -1051]
drag, startPoint x: 1147, startPoint y: 545, endPoint x: 1173, endPoint y: 558, distance: 28.7
click at [1148, 566] on input "text" at bounding box center [1155, 576] width 43 height 21
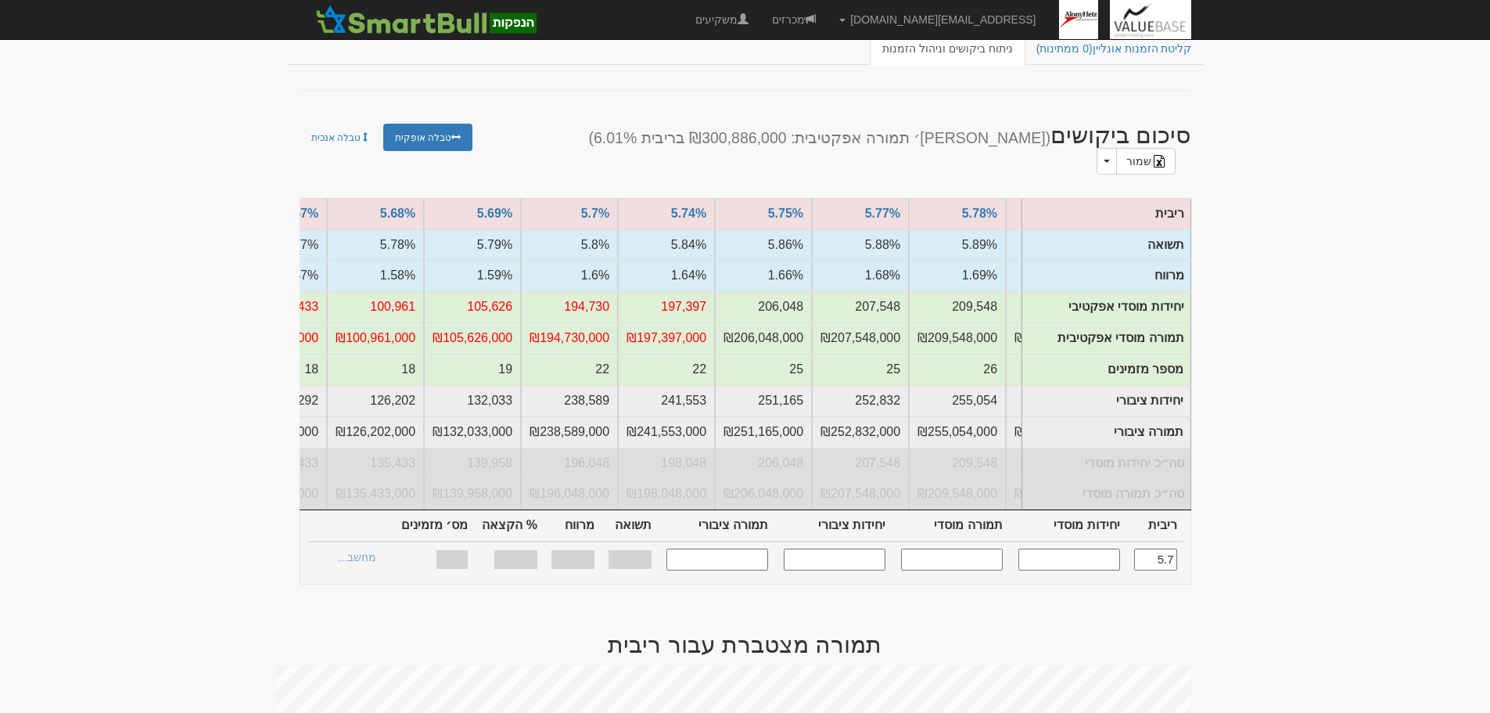
type input "5.700"
type input "194,730"
type input "194,730,000"
type input "238,589"
type input "238,589,000"
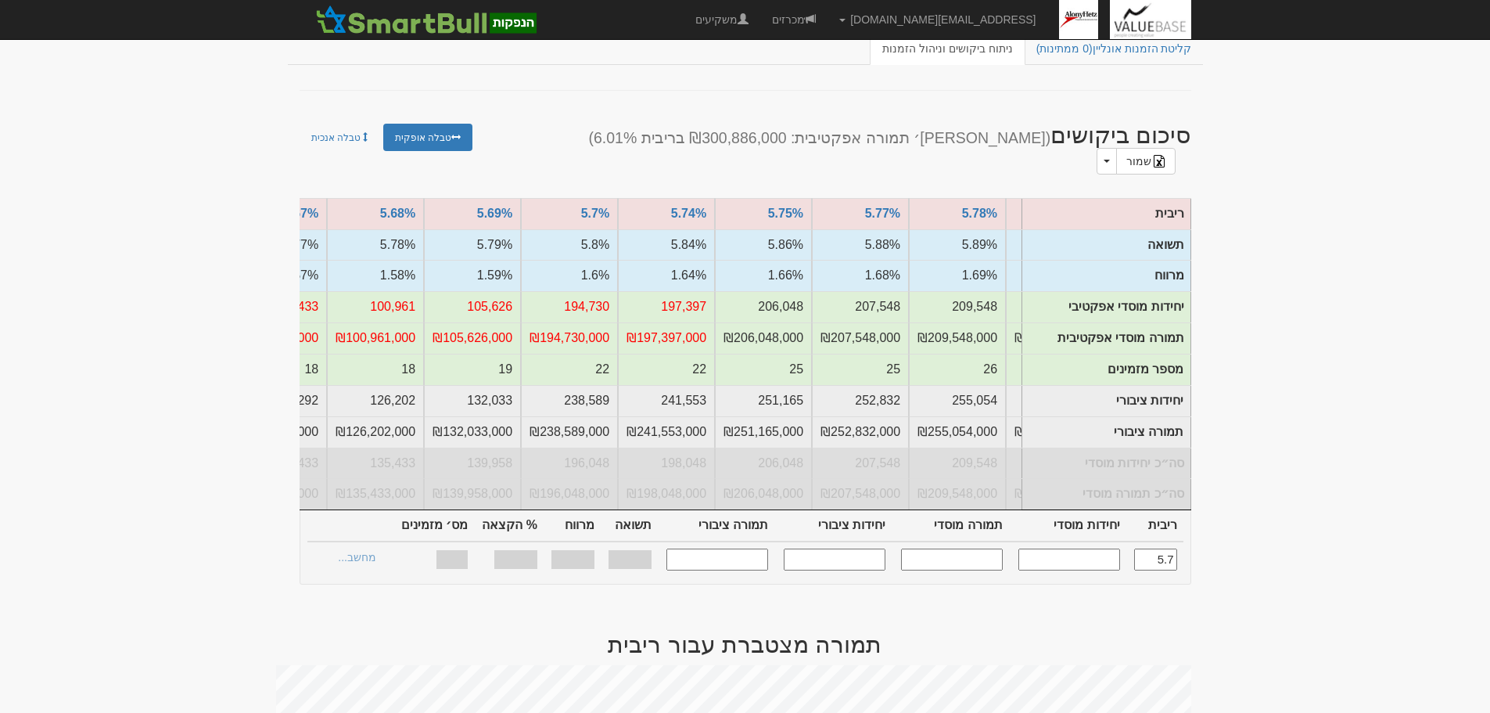
type input "1.600%"
type input "100%"
type input "22"
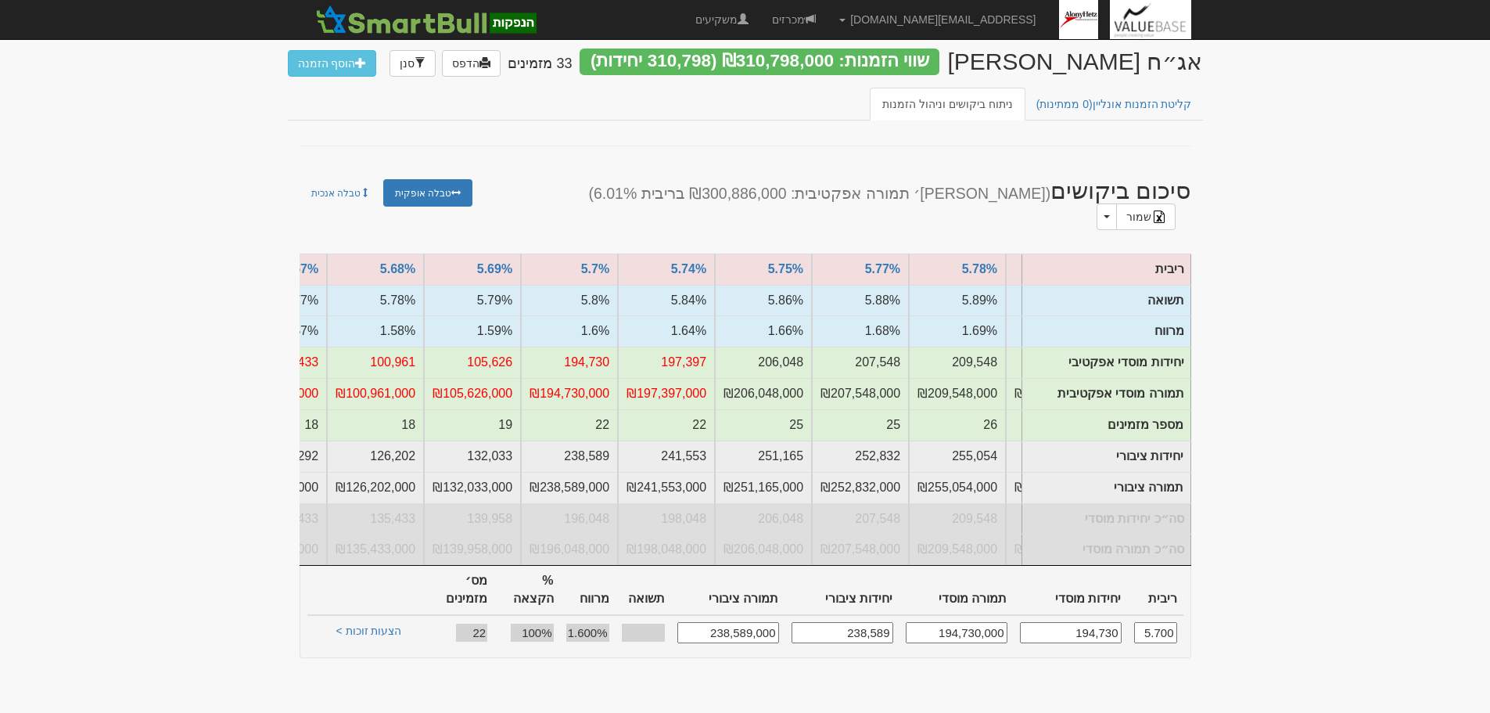
scroll to position [0, 0]
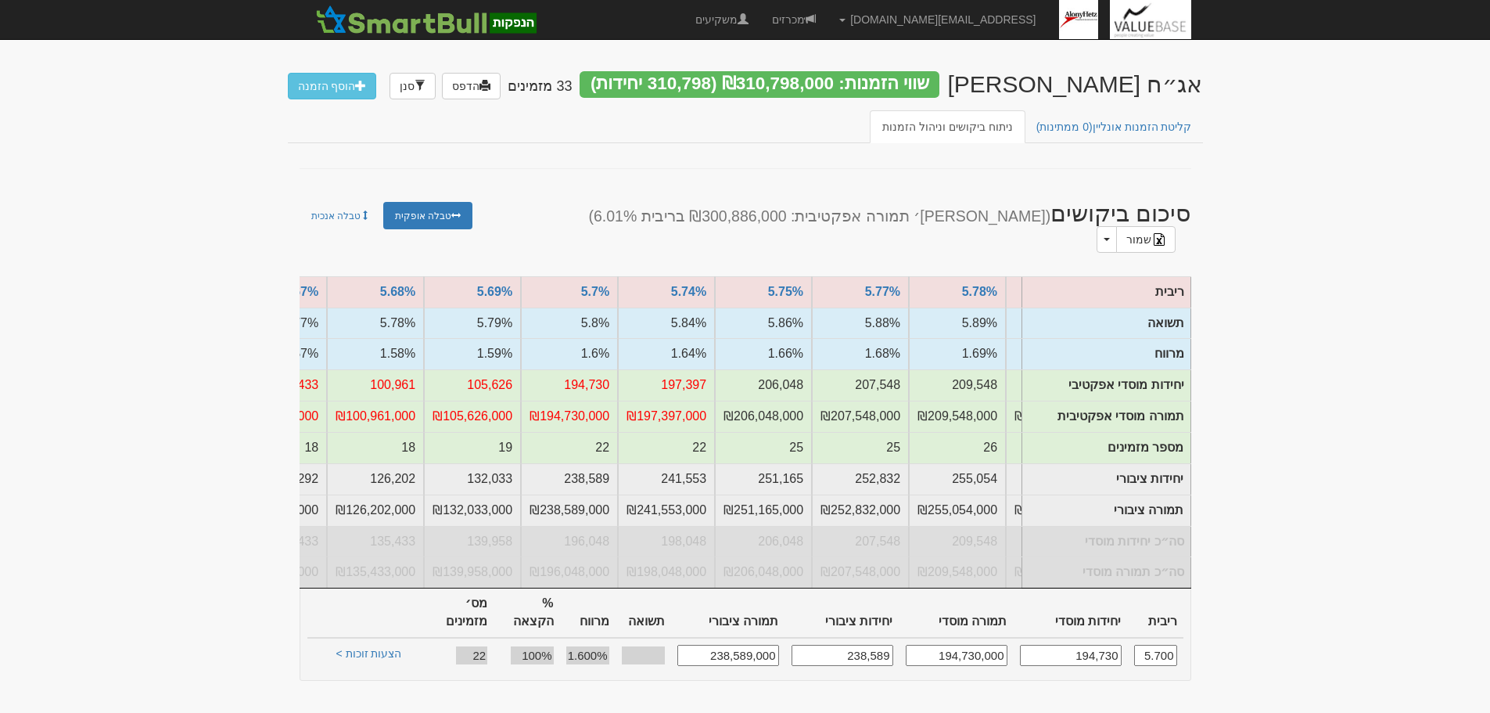
type input "5.700"
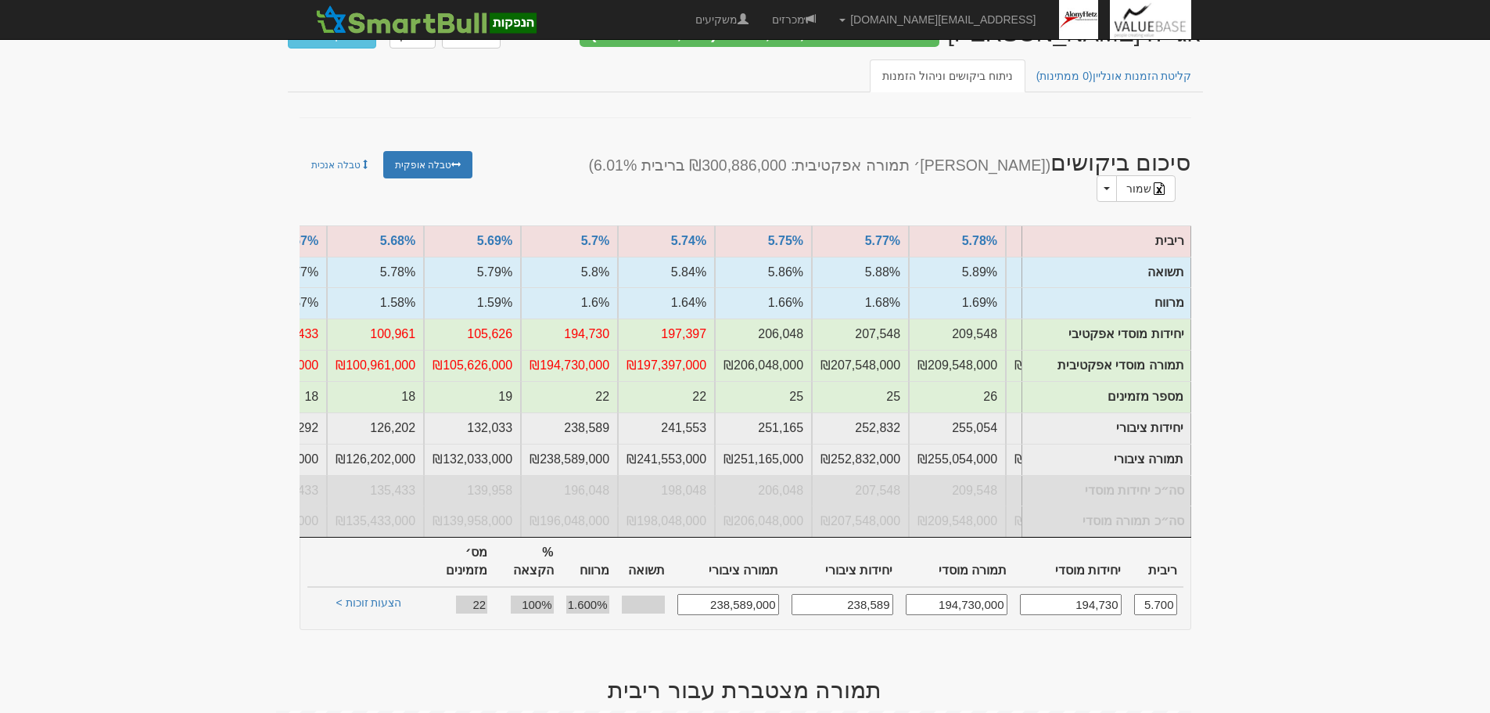
scroll to position [78, 0]
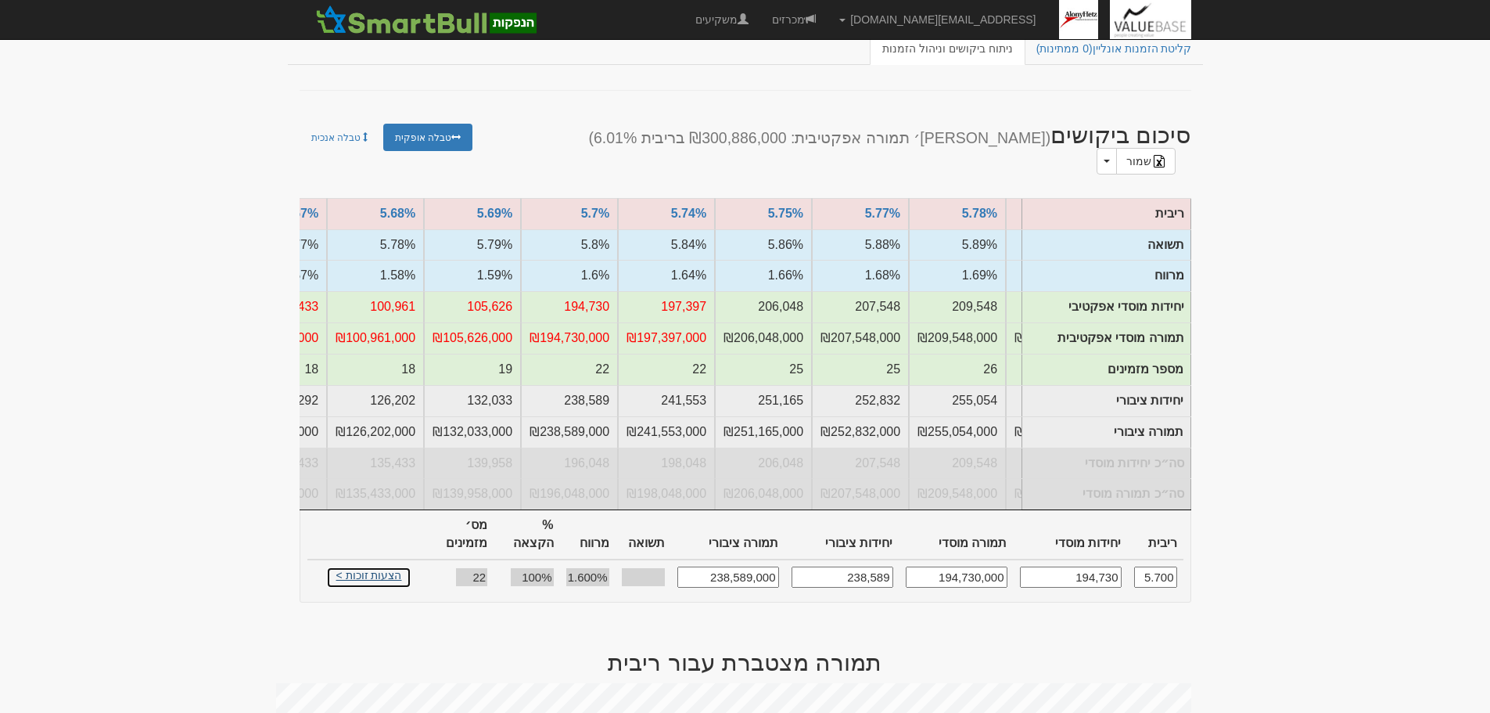
click at [366, 566] on link "הצעות זוכות >" at bounding box center [369, 577] width 86 height 22
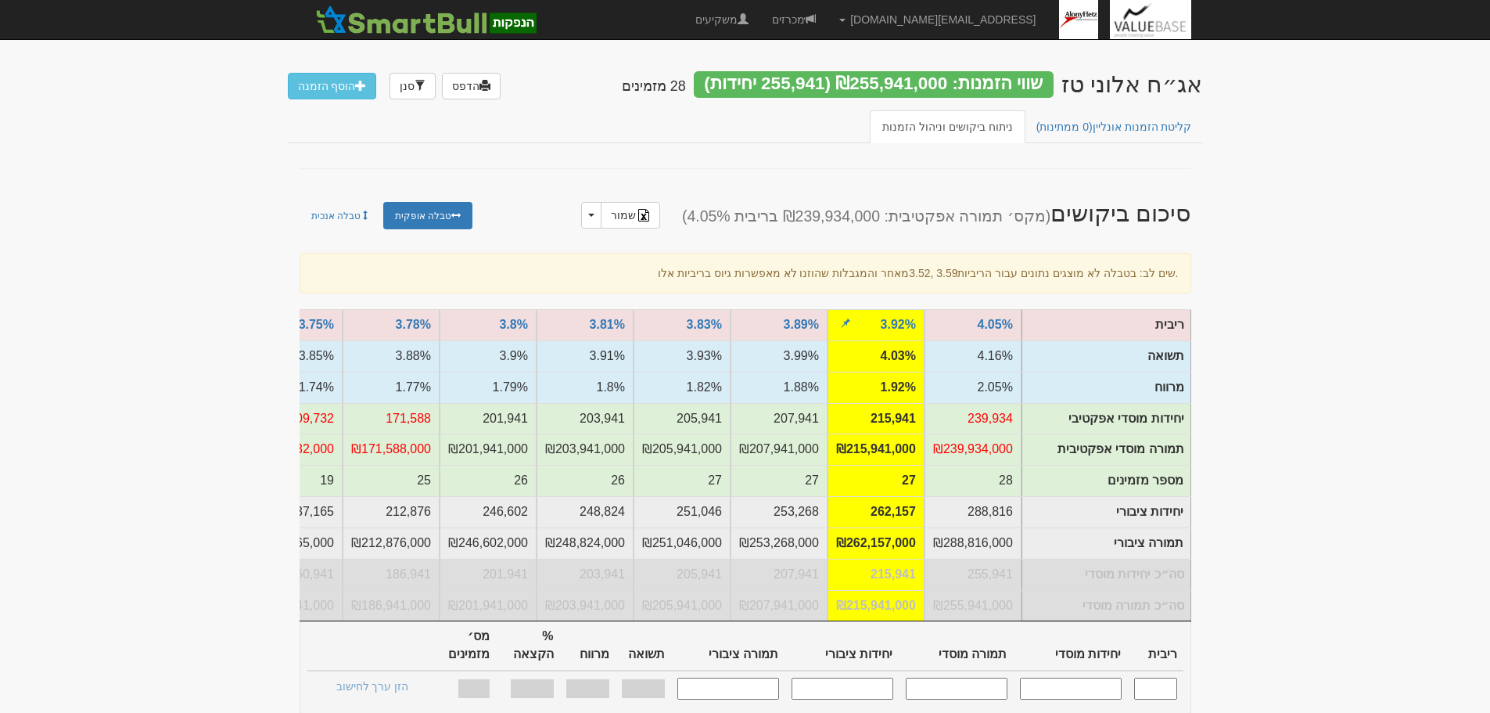
drag, startPoint x: 849, startPoint y: 620, endPoint x: 851, endPoint y: 628, distance: 8.2
click at [850, 621] on div at bounding box center [661, 465] width 722 height 312
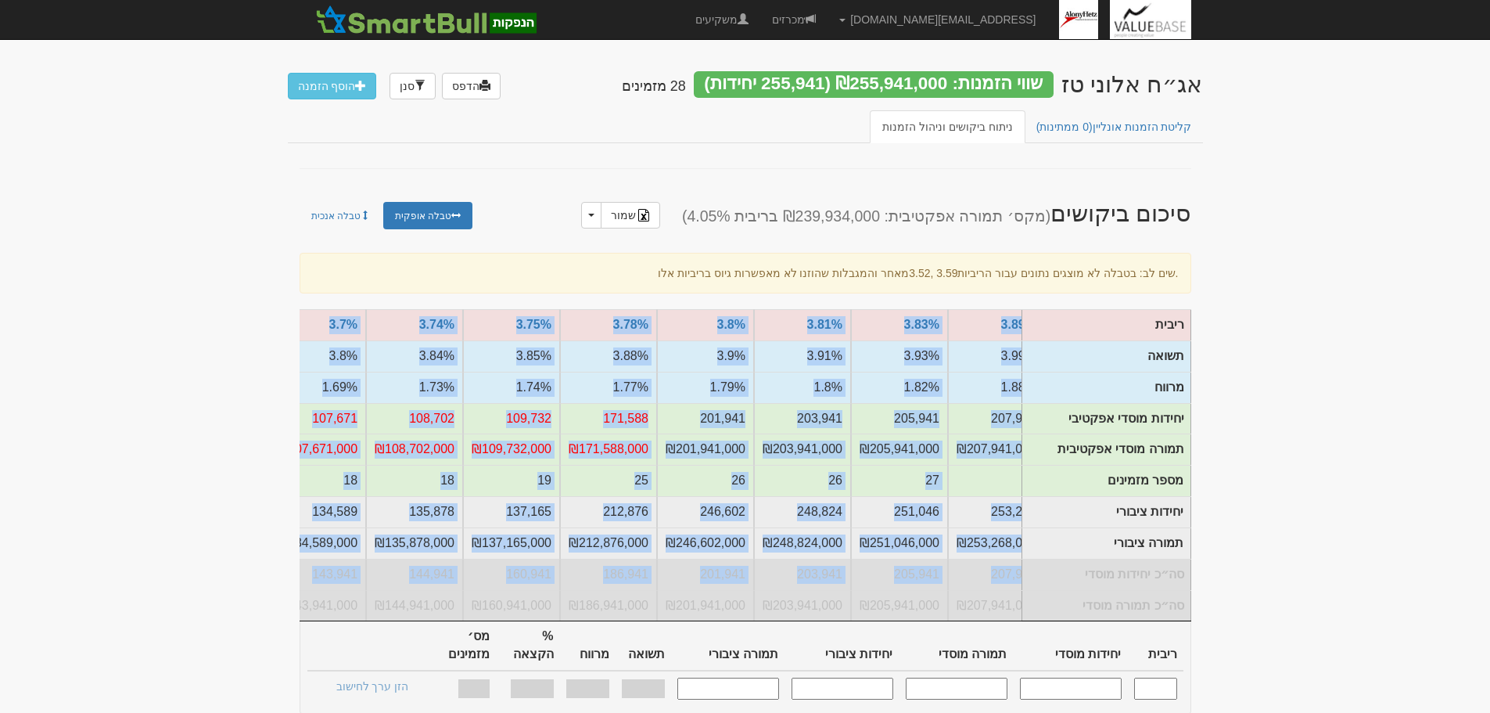
scroll to position [0, -220]
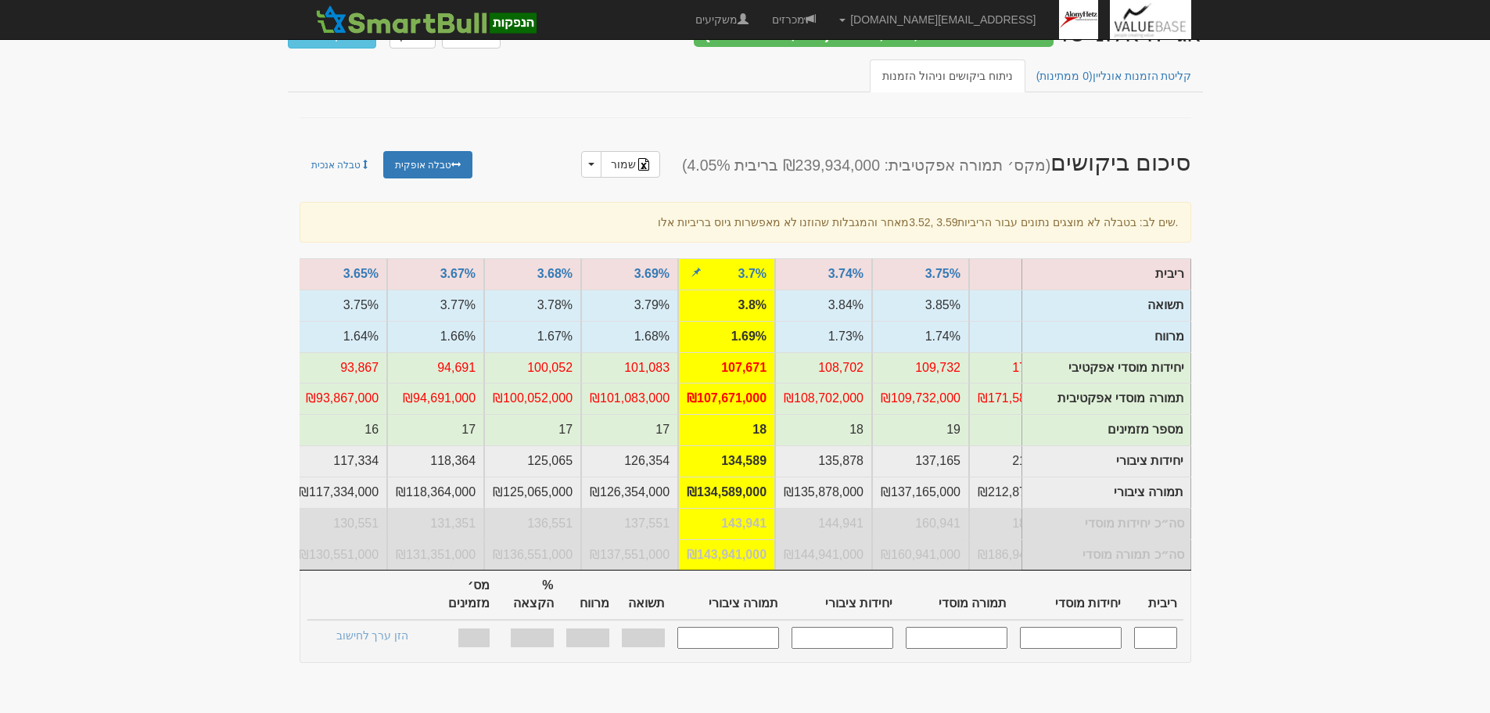
scroll to position [78, 0]
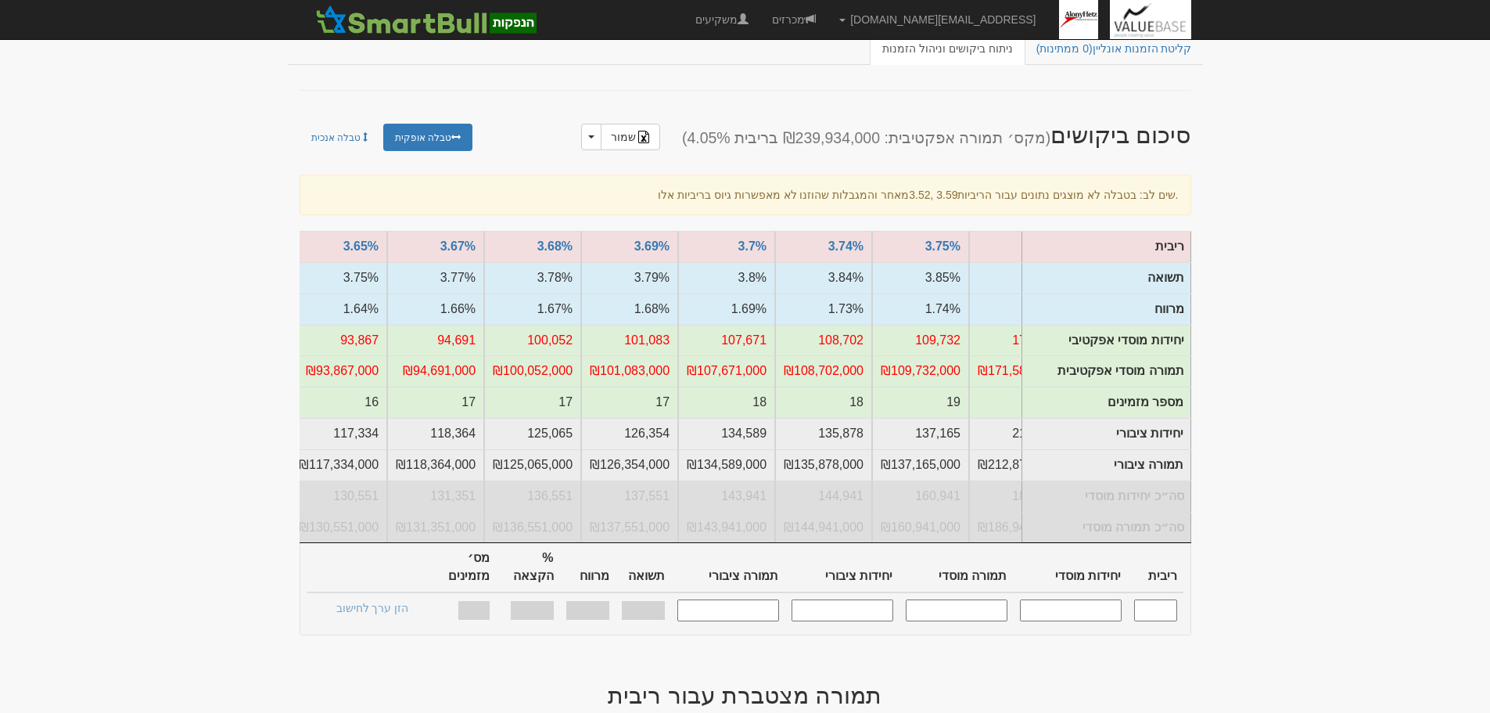
drag, startPoint x: 1149, startPoint y: 606, endPoint x: 1104, endPoint y: 593, distance: 46.5
click at [1149, 606] on input "text" at bounding box center [1155, 609] width 43 height 21
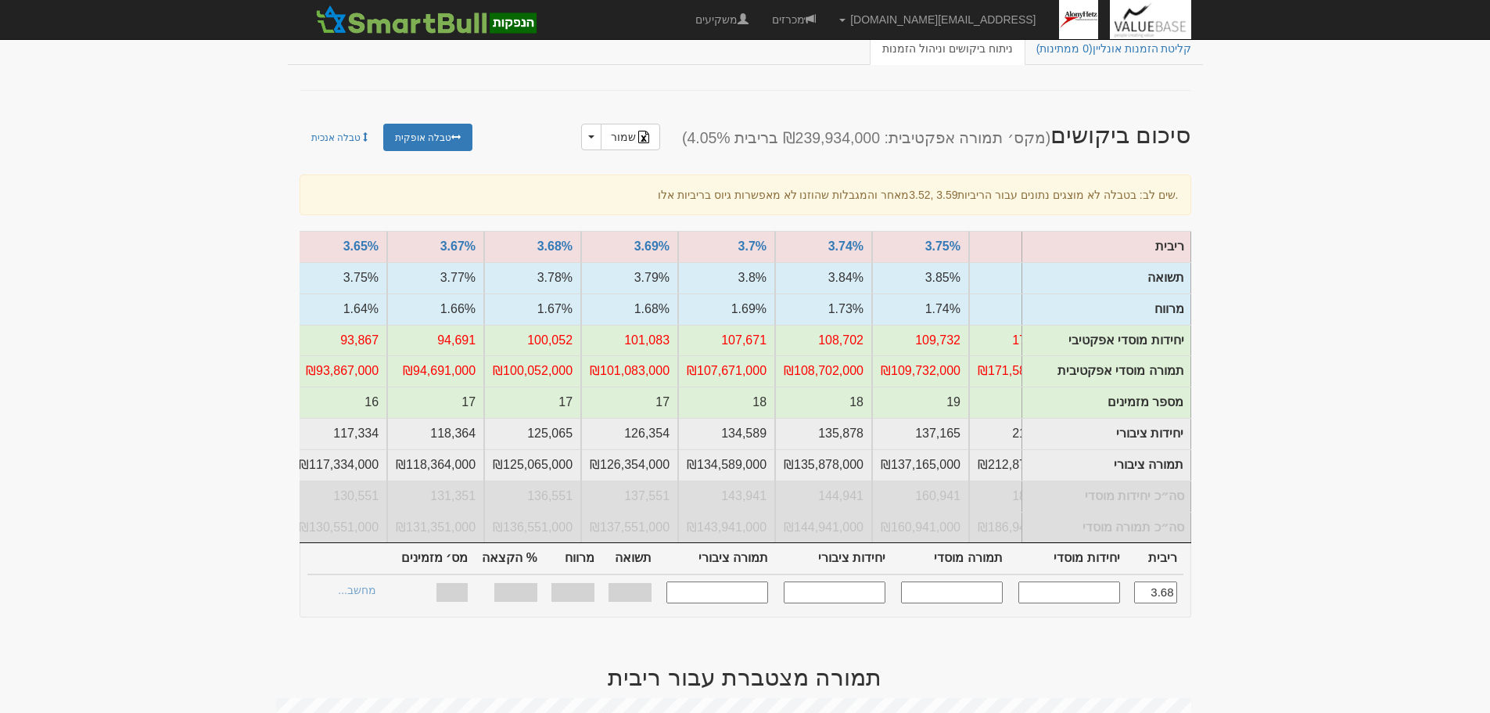
type input "3.680"
type input "100,052"
type input "100,052,000"
type input "125,065"
type input "125,065,000"
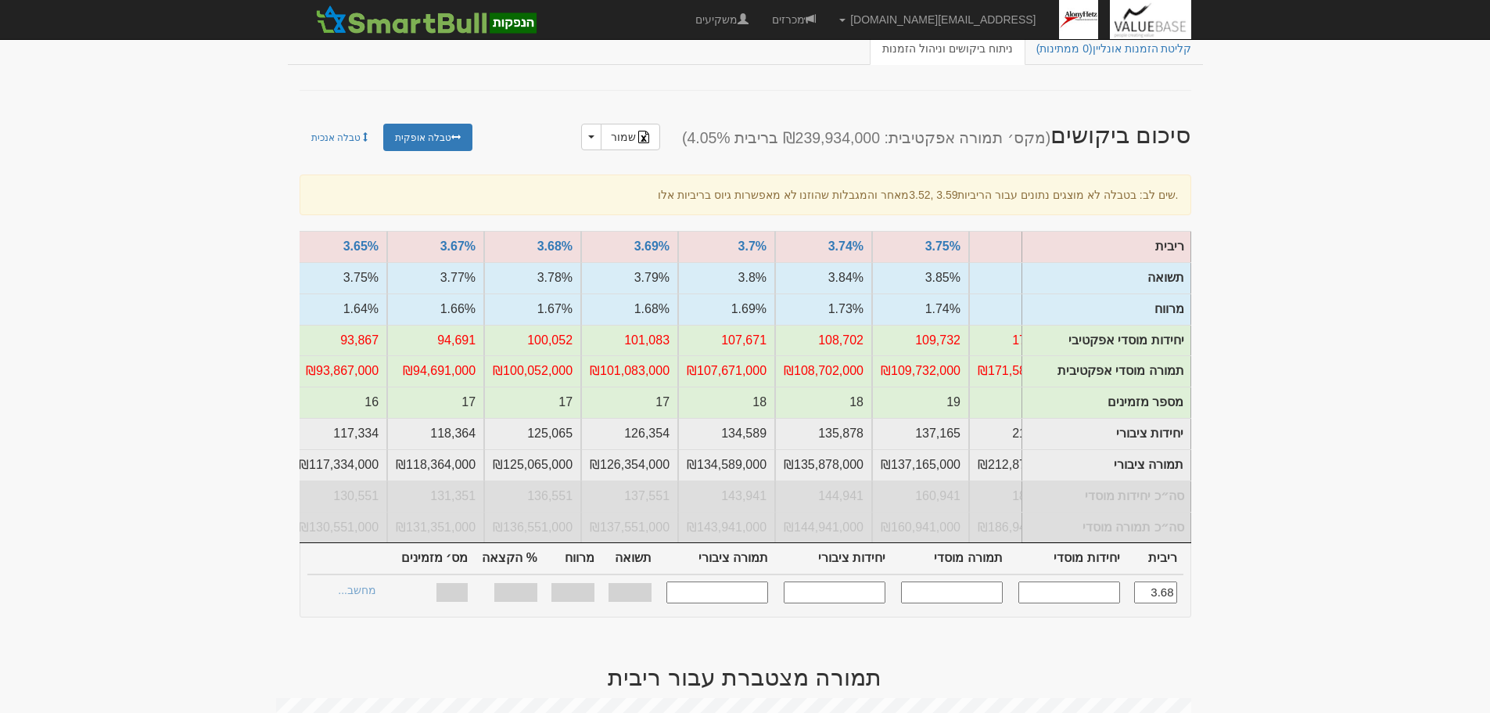
type input "1.670%"
type input "100%"
type input "17"
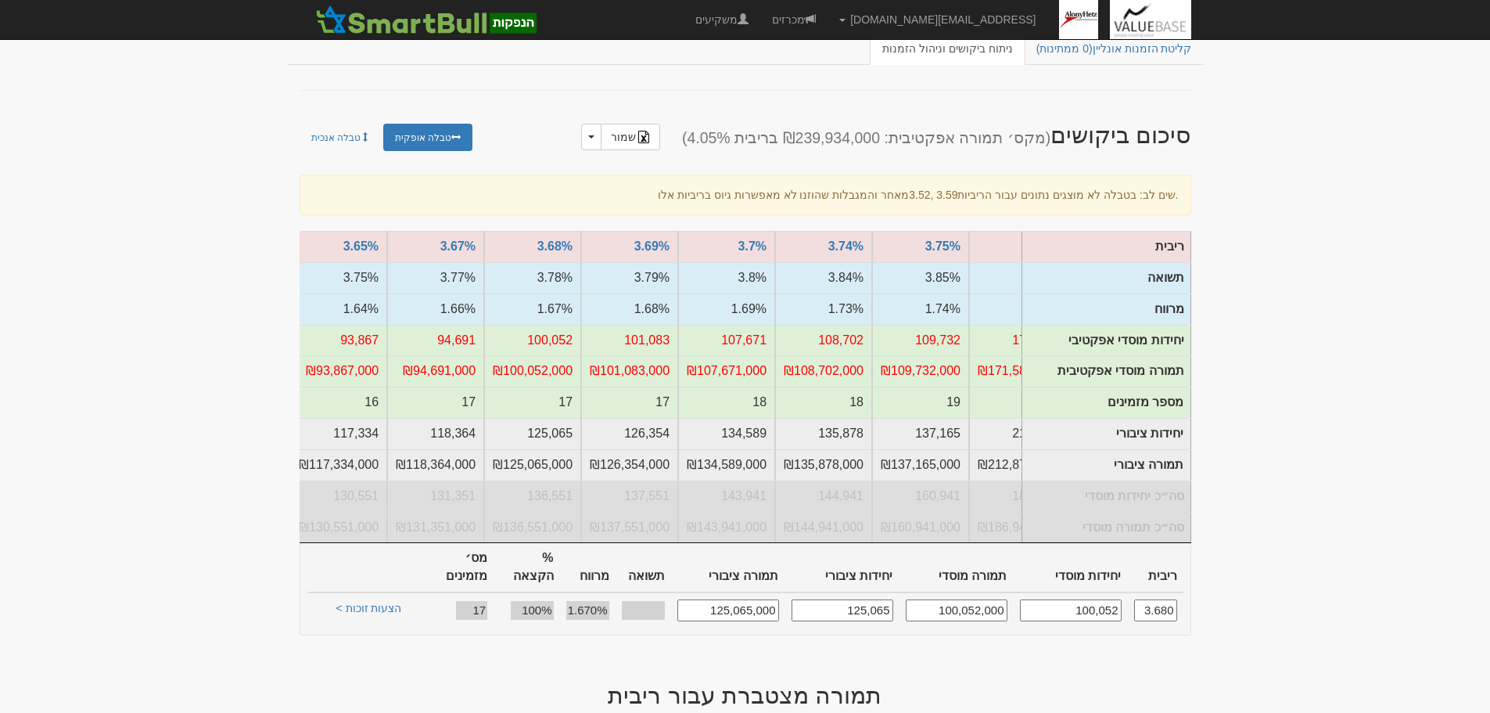
type input "3.680"
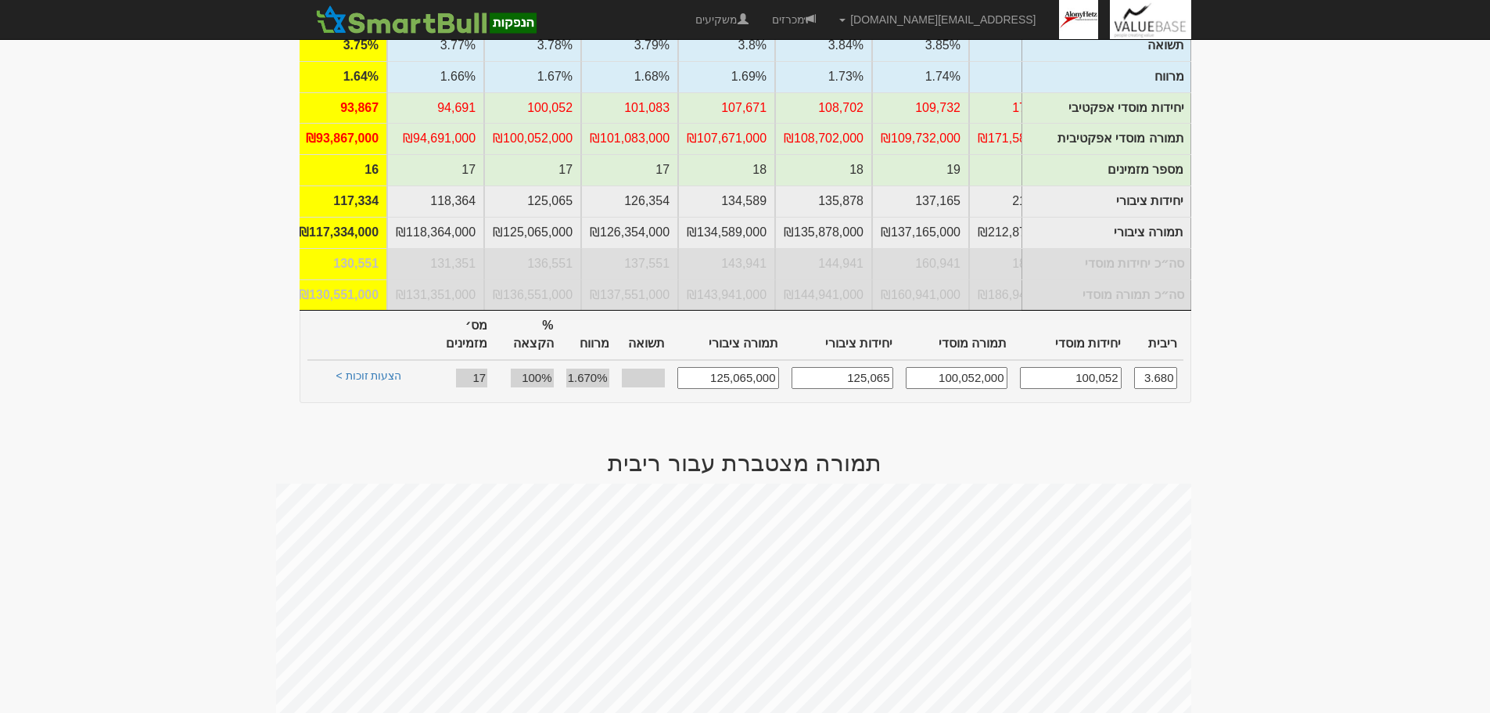
scroll to position [313, 0]
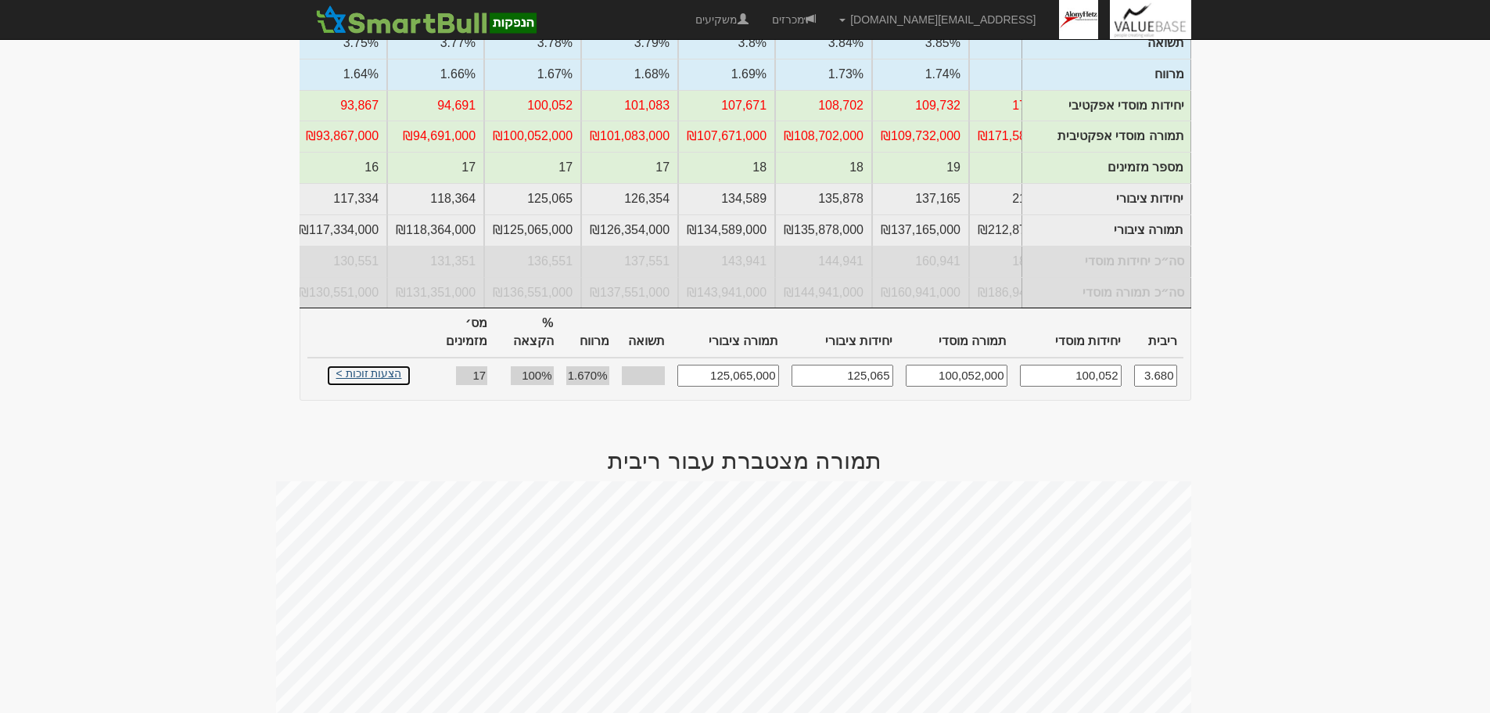
click at [362, 372] on link "הצעות זוכות >" at bounding box center [369, 375] width 86 height 22
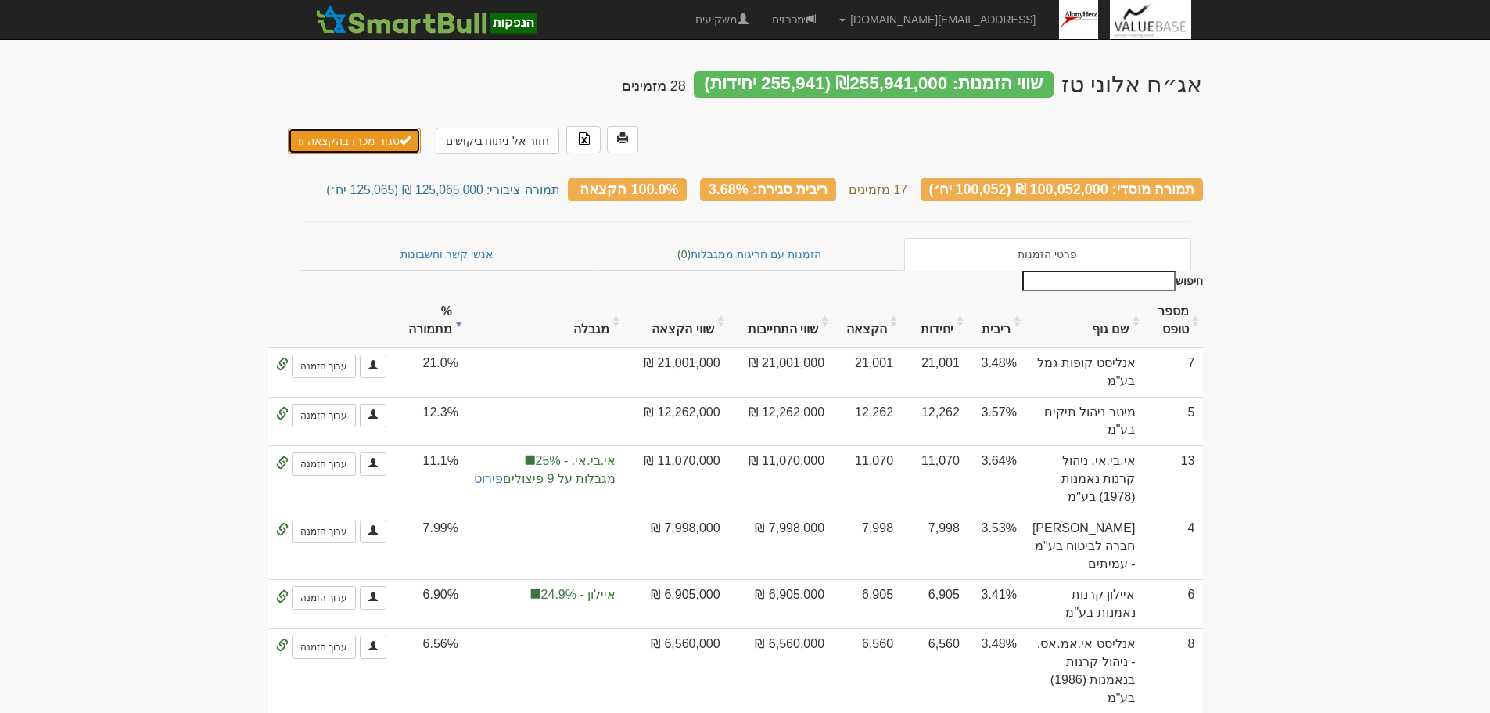
click at [380, 127] on button "סגור מכרז בהקצאה זו" at bounding box center [355, 140] width 134 height 27
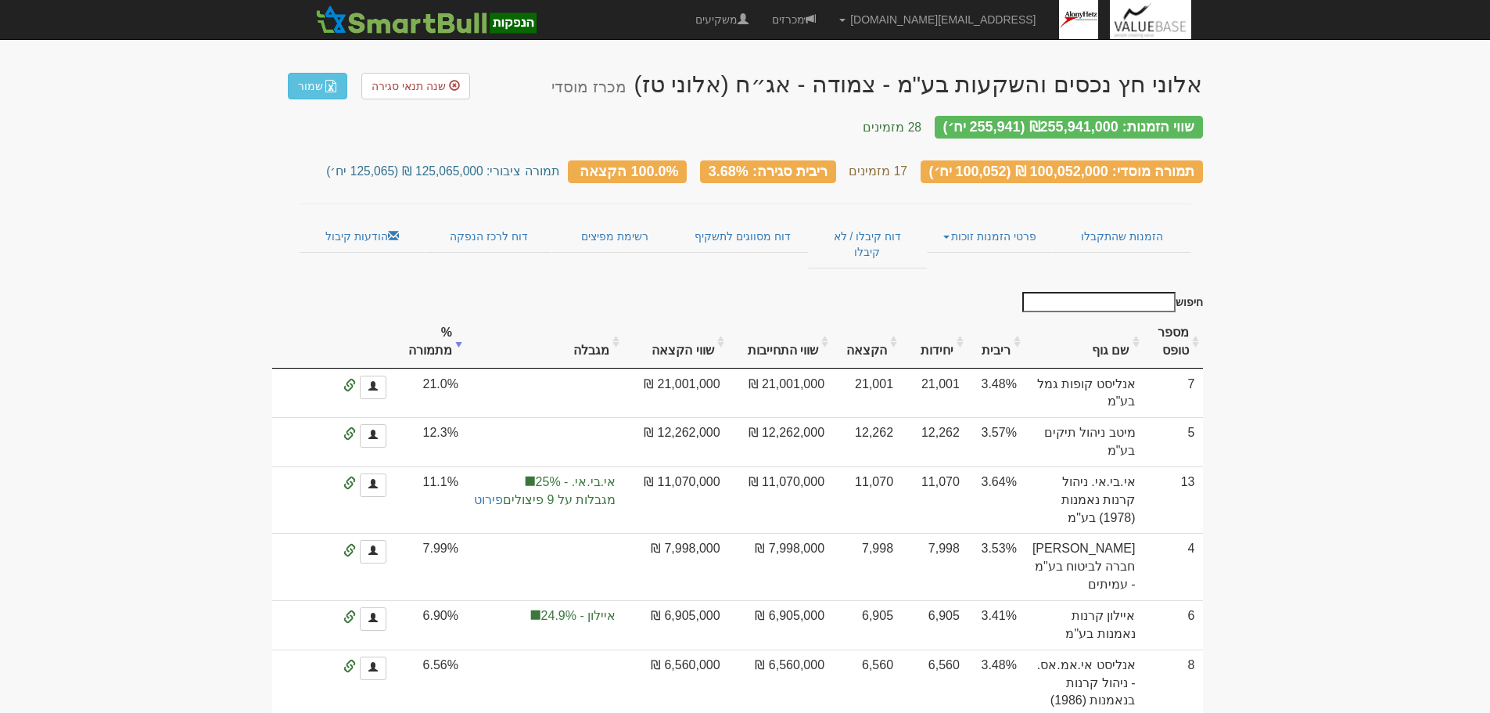
drag, startPoint x: 374, startPoint y: 160, endPoint x: 405, endPoint y: 163, distance: 31.4
click at [405, 164] on small "תמורה ציבורי: 125,065,000 ₪ (125,065 יח׳)" at bounding box center [442, 170] width 233 height 13
click at [832, 325] on th "שווי התחייבות" at bounding box center [780, 342] width 104 height 52
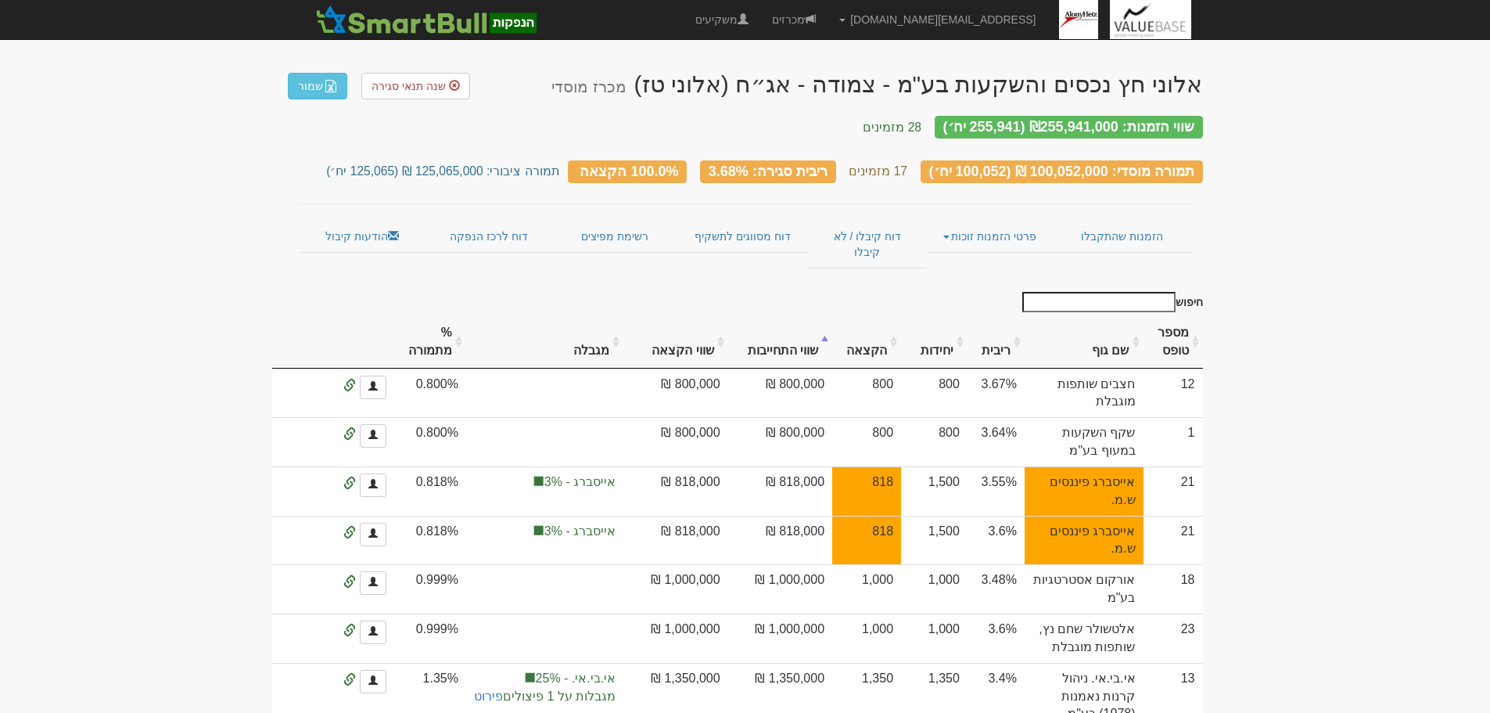
click at [832, 325] on th "שווי התחייבות" at bounding box center [780, 342] width 104 height 52
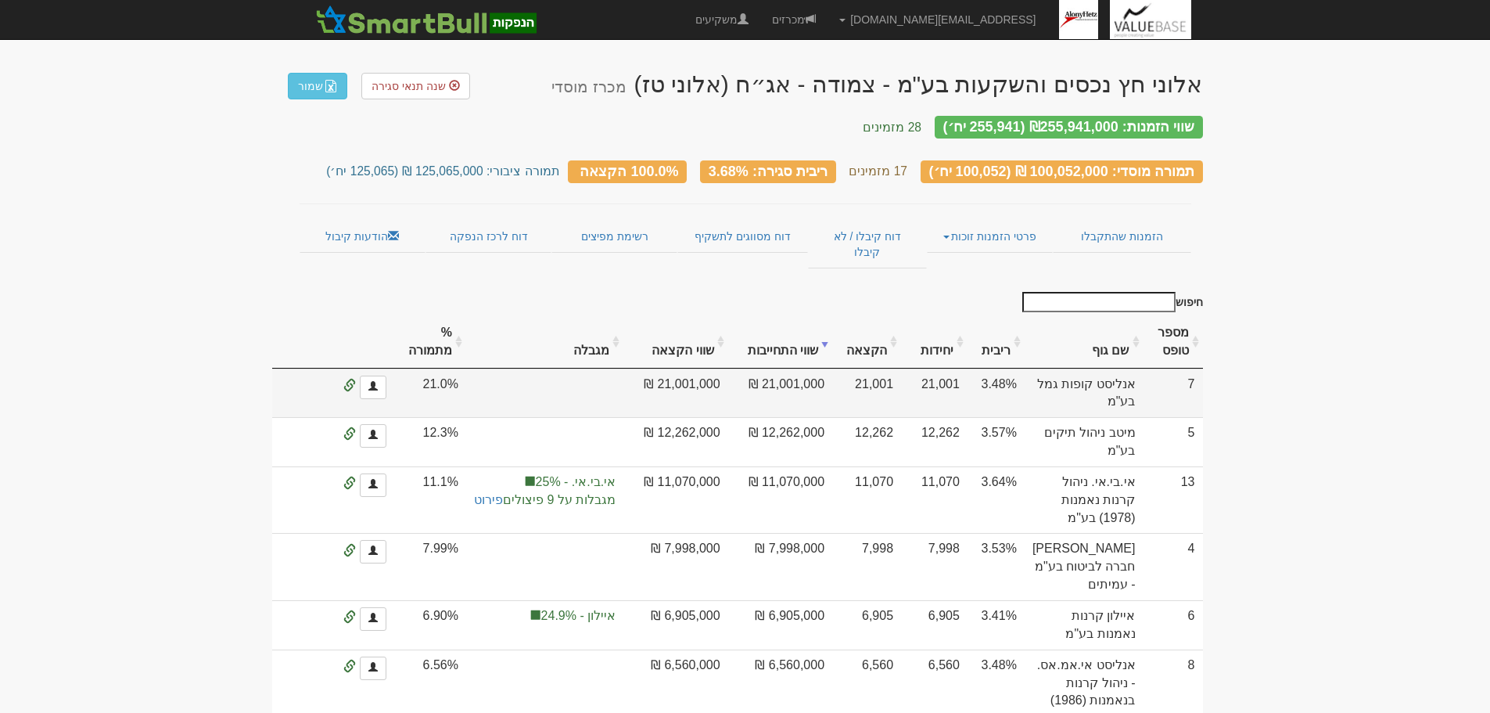
click at [832, 368] on td "21,001,000 ₪" at bounding box center [780, 392] width 104 height 49
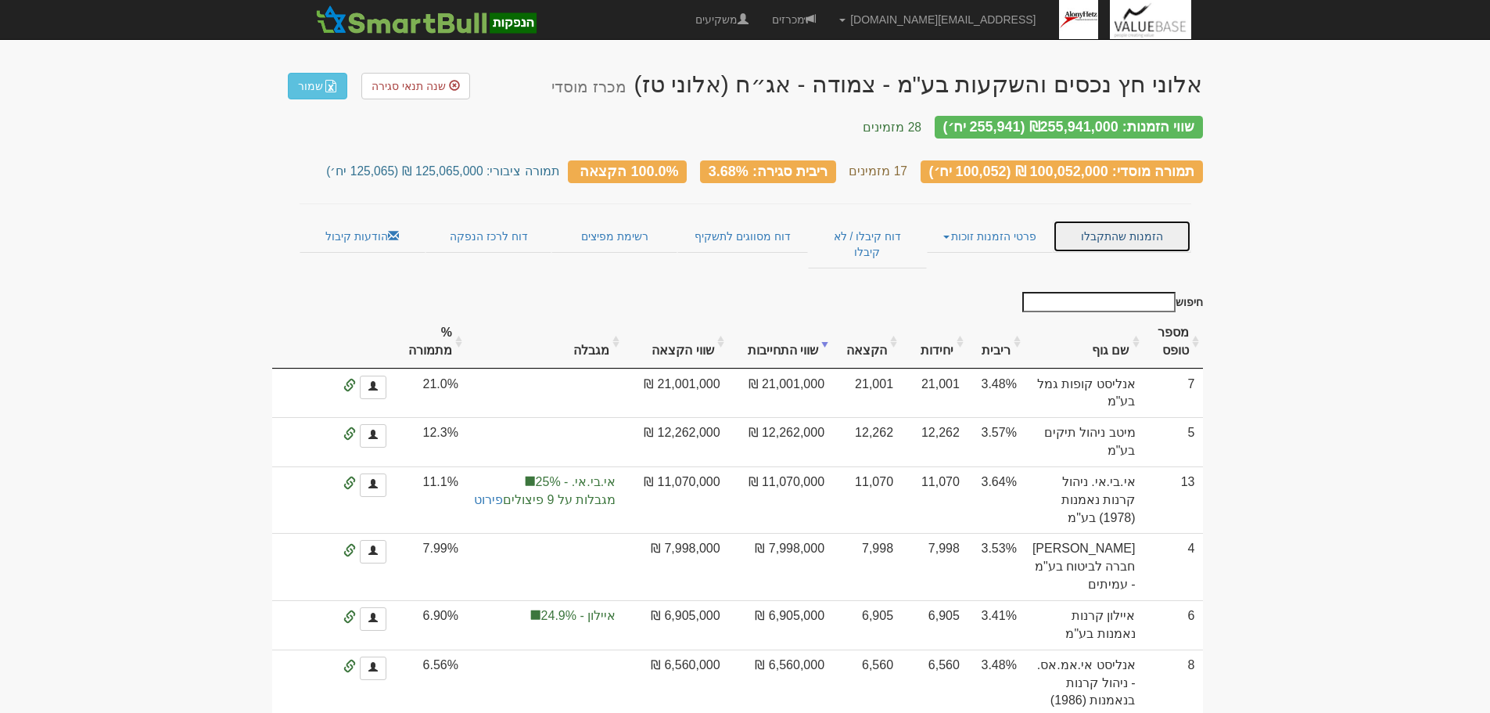
click at [1086, 223] on link "הזמנות שהתקבלו" at bounding box center [1122, 236] width 138 height 33
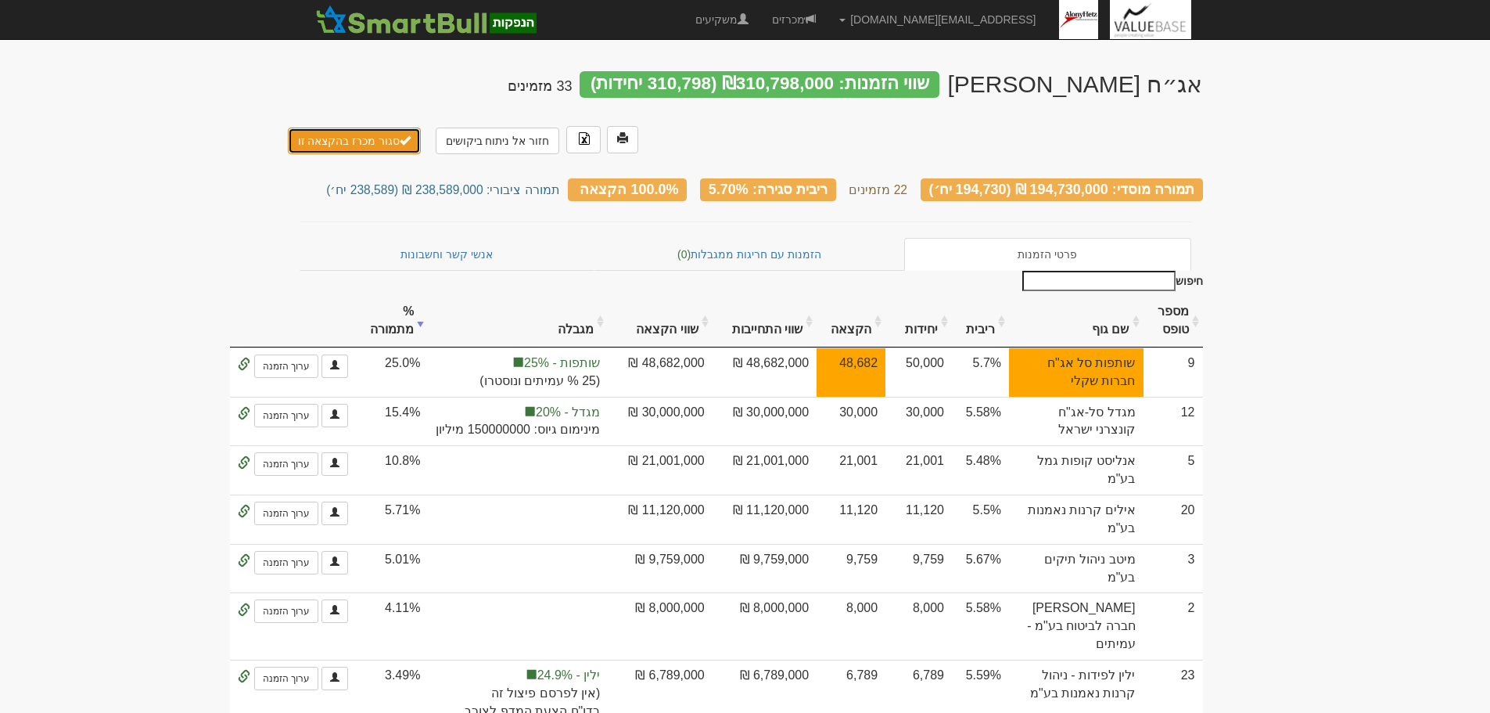
click at [363, 127] on button "סגור מכרז בהקצאה זו" at bounding box center [355, 140] width 134 height 27
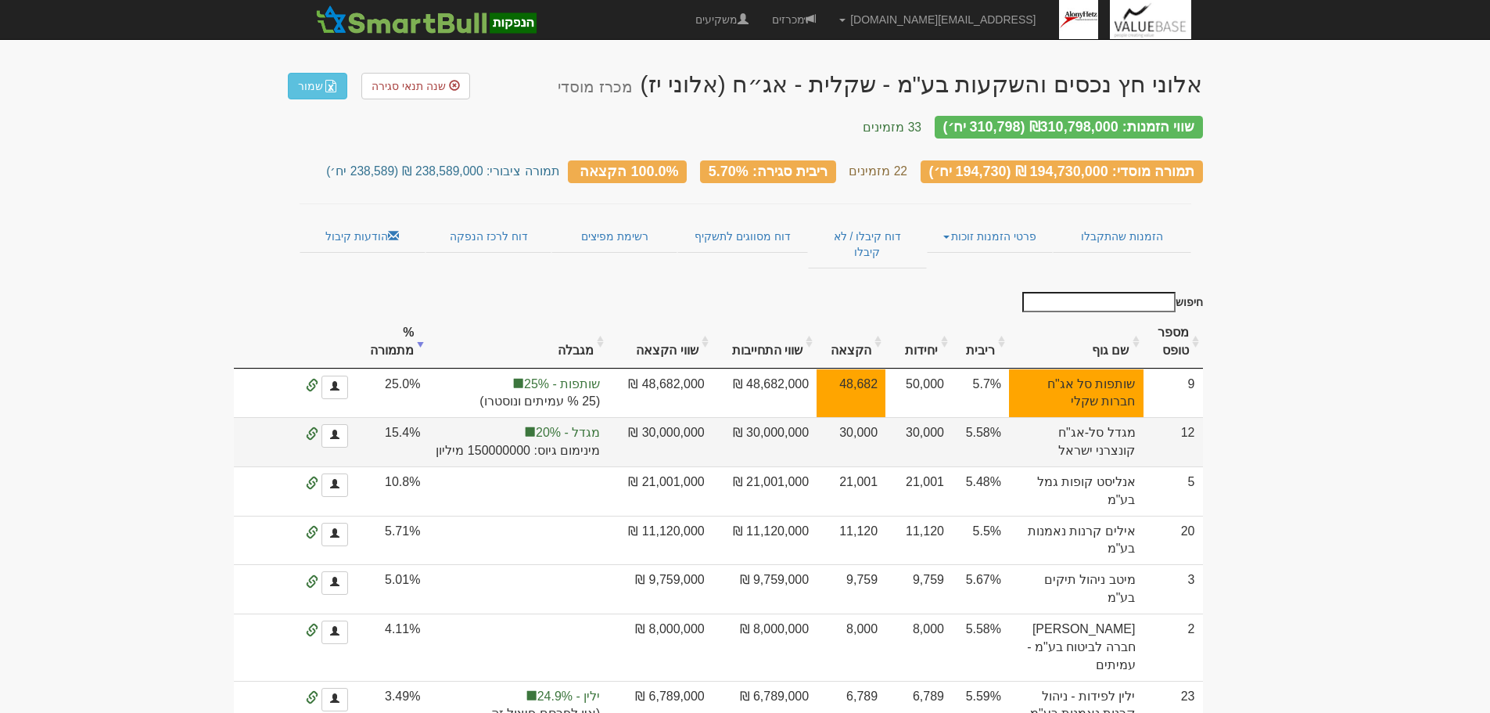
click at [817, 437] on td "30,000,000 ₪" at bounding box center [765, 441] width 104 height 49
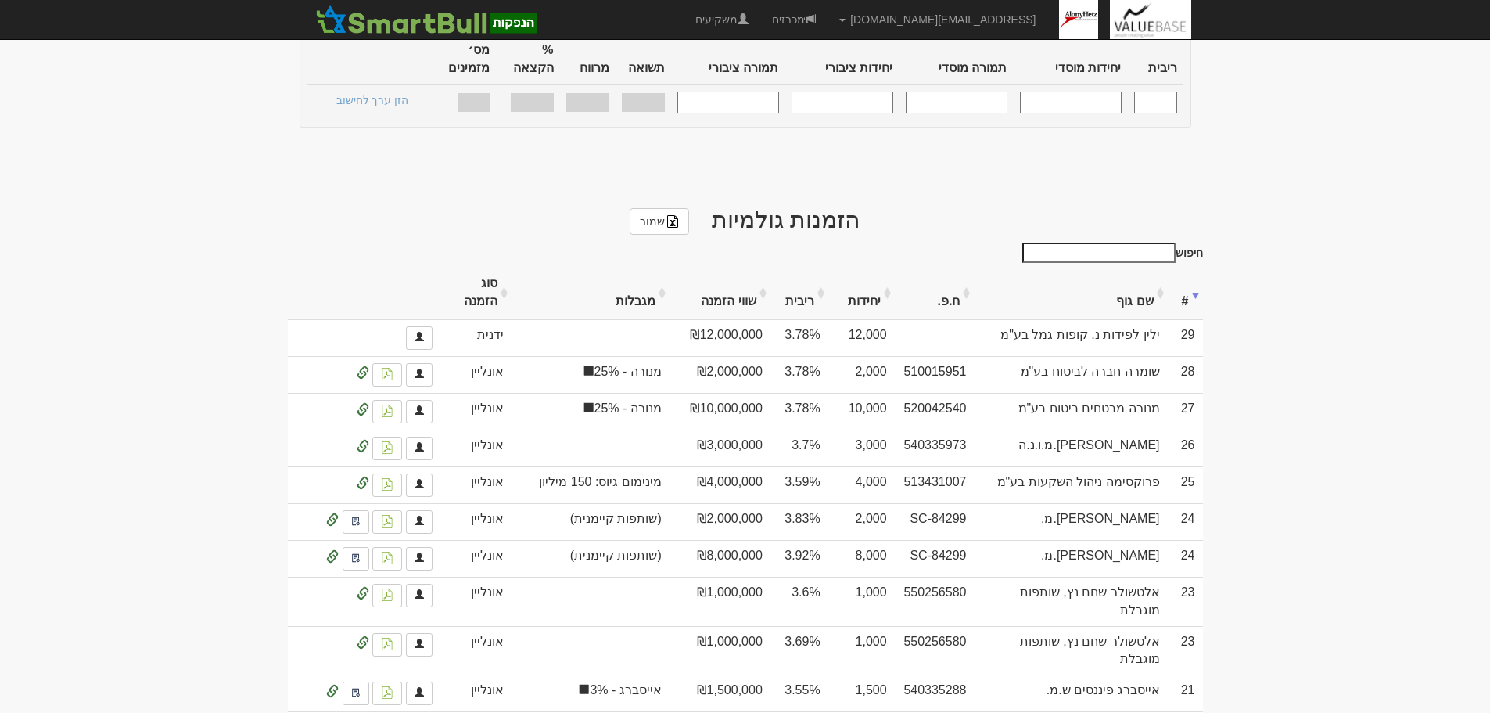
scroll to position [704, 0]
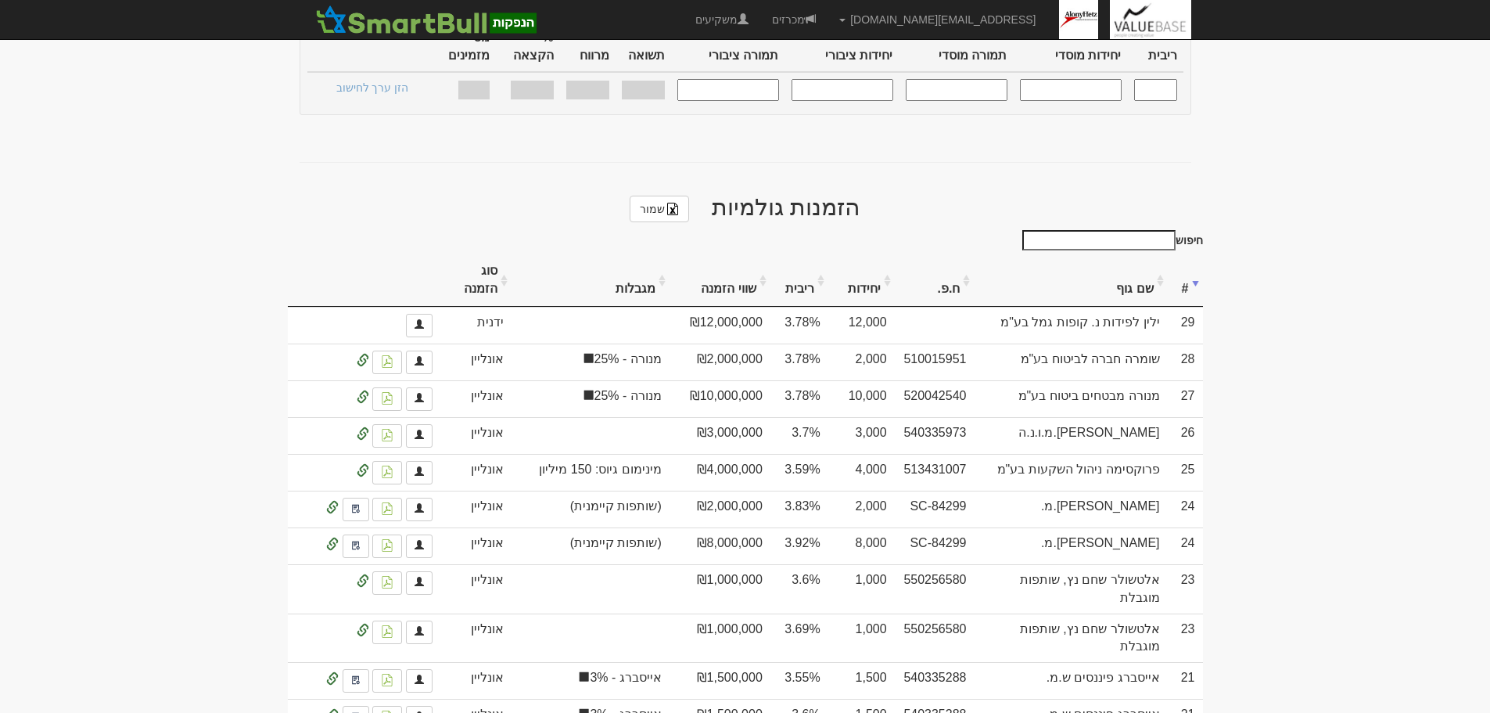
click at [871, 254] on th "יחידות" at bounding box center [861, 280] width 66 height 52
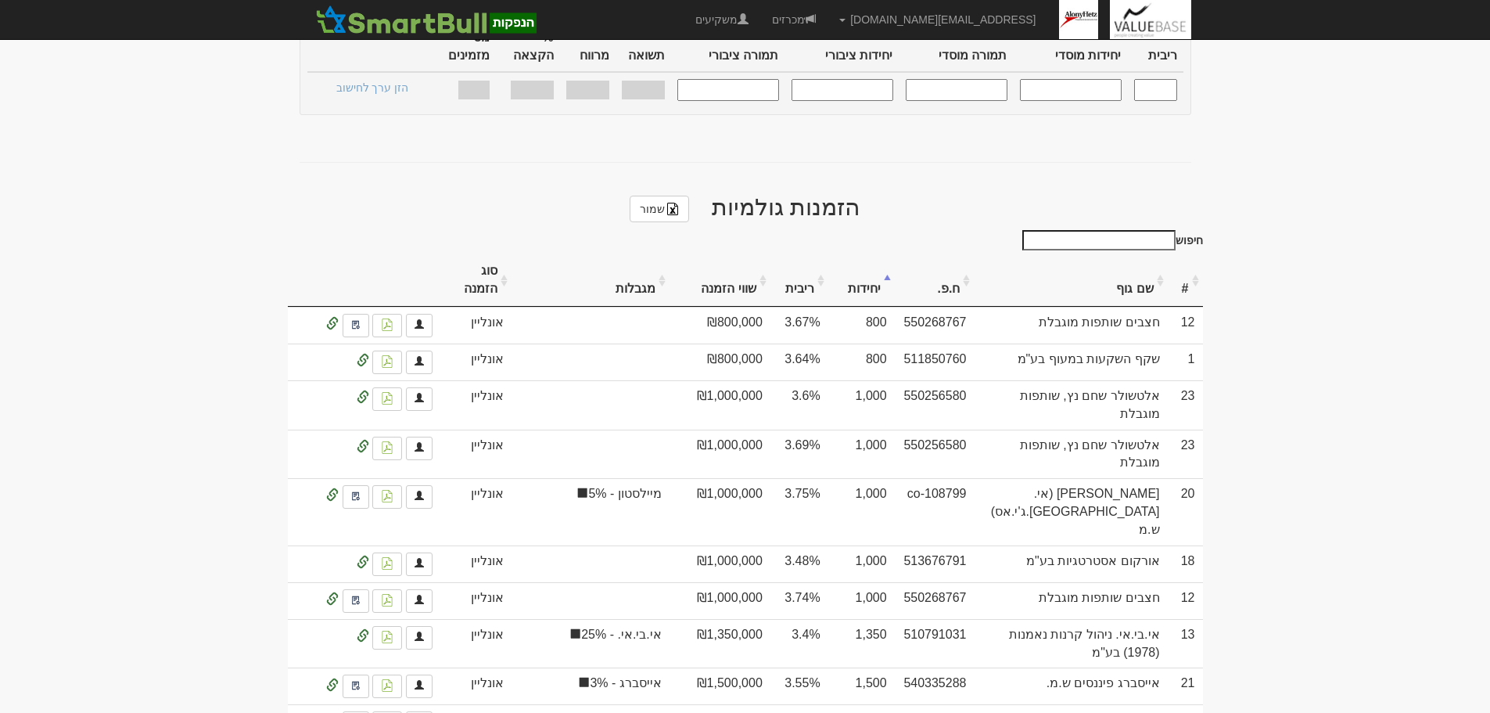
click at [871, 254] on th "יחידות" at bounding box center [861, 280] width 66 height 52
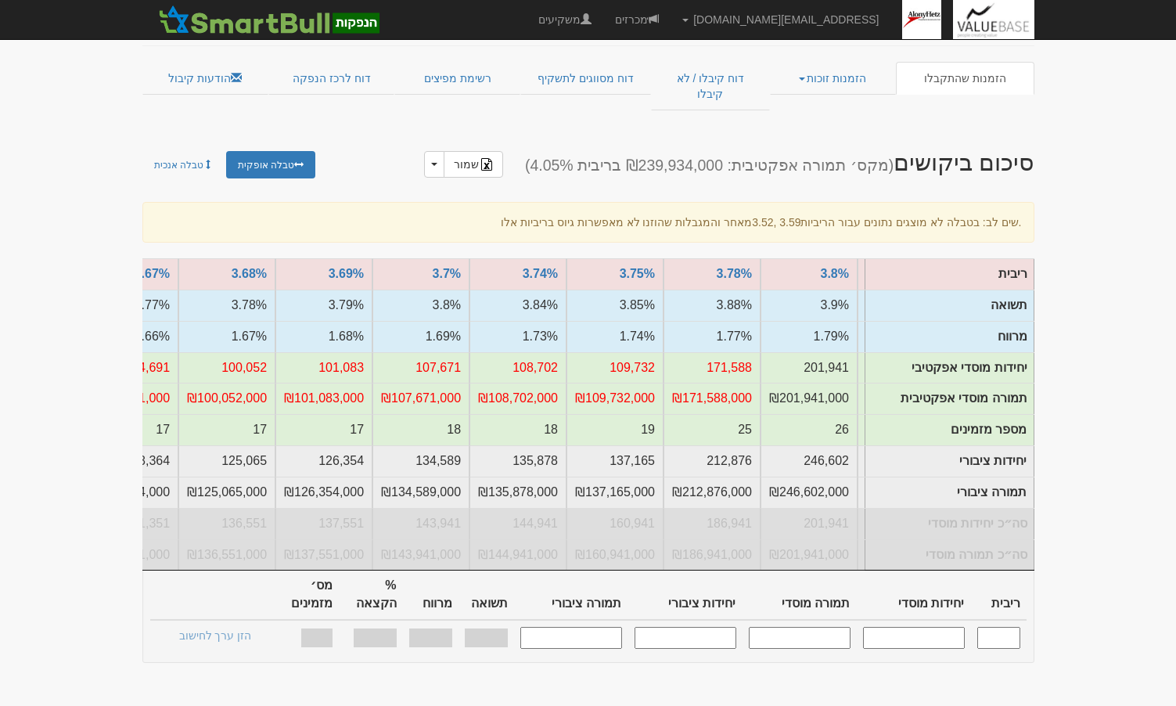
scroll to position [0, -494]
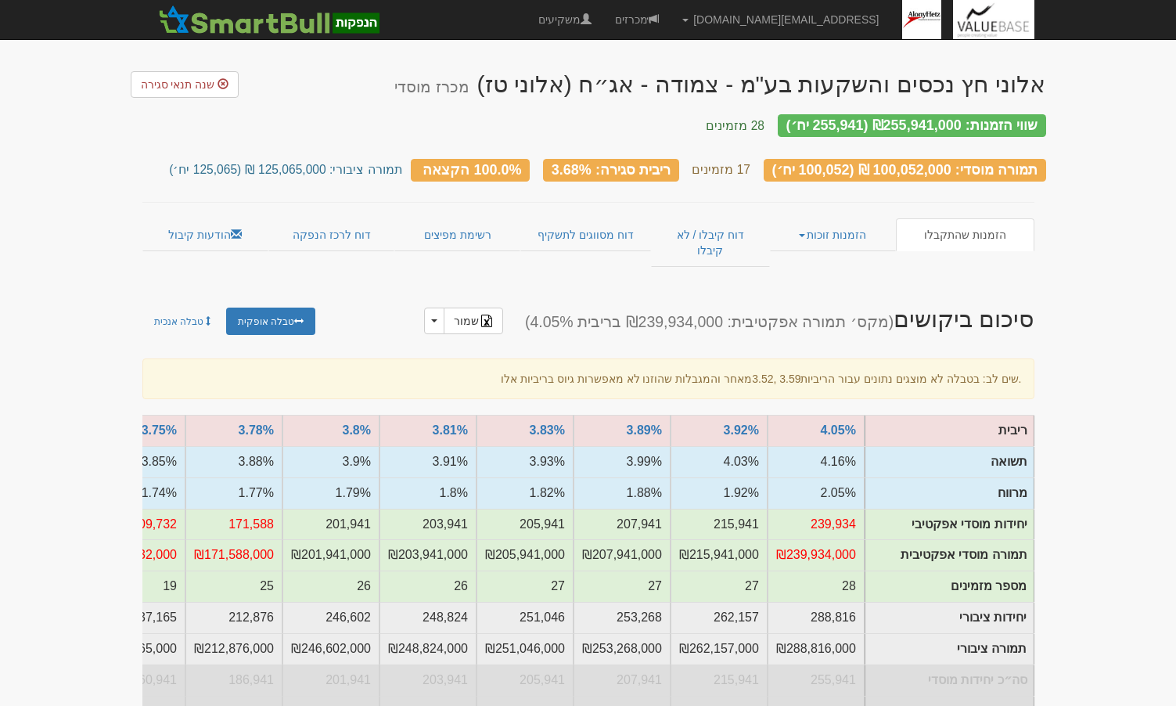
scroll to position [153, 0]
